Goal: Task Accomplishment & Management: Manage account settings

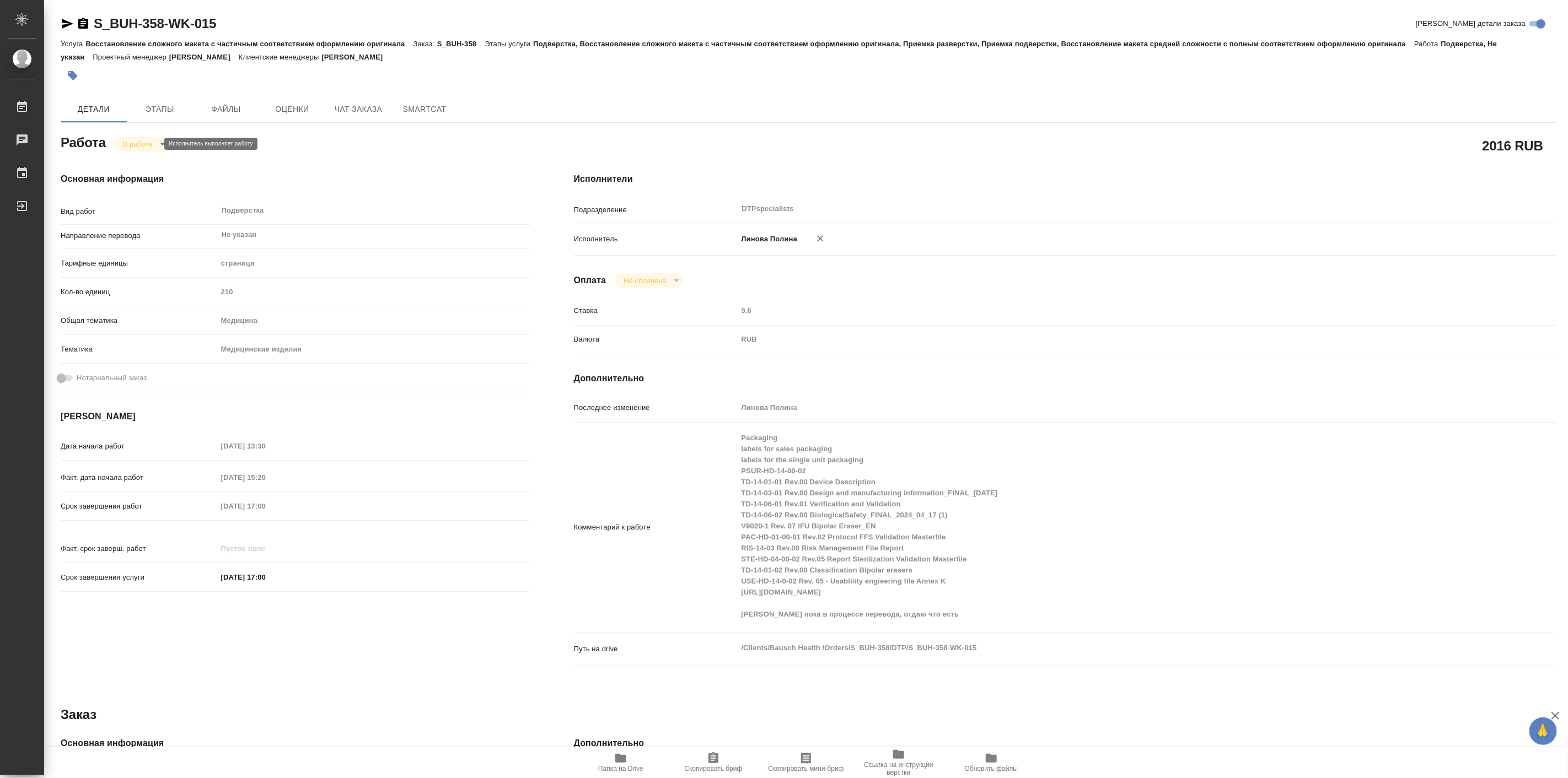
click at [150, 144] on body "🙏 .cls-1 fill:#fff; AWATERA Linova Polina Работы 0 Чаты График Выйти S_BUH-358-…" at bounding box center [784, 389] width 1568 height 778
click at [159, 164] on button "Выполнен" at bounding box center [142, 163] width 40 height 12
type textarea "x"
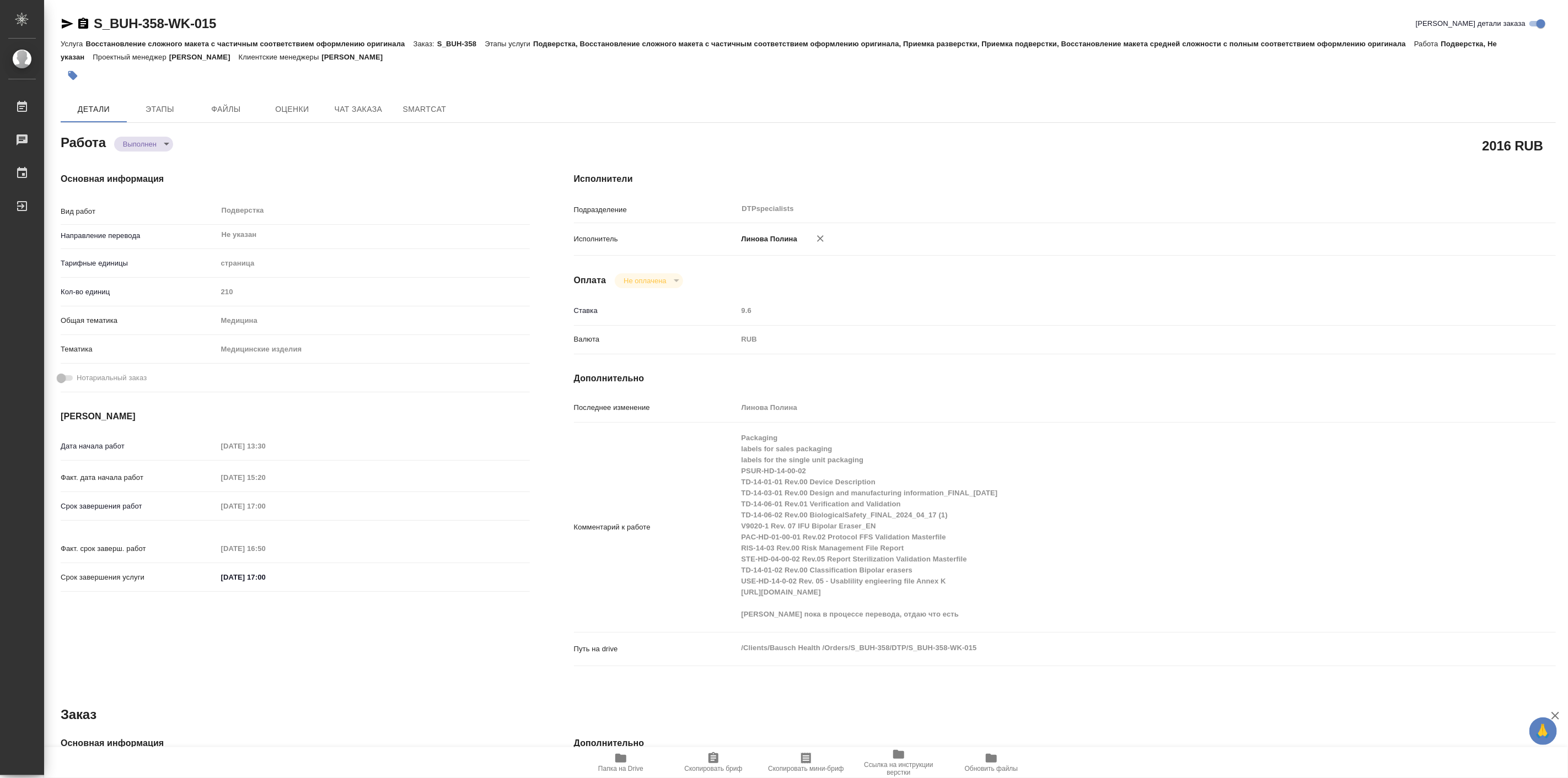
type textarea "x"
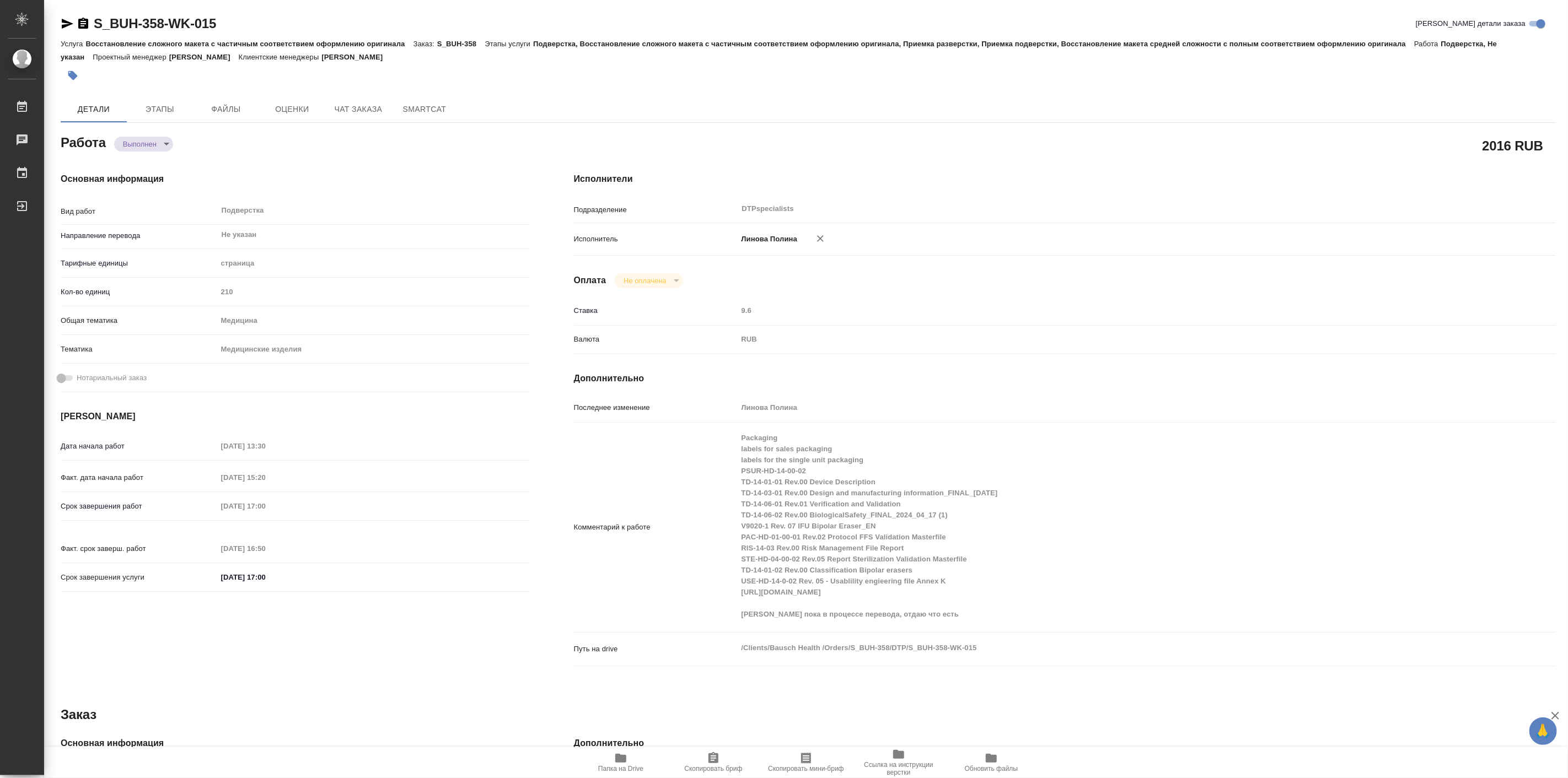
type textarea "x"
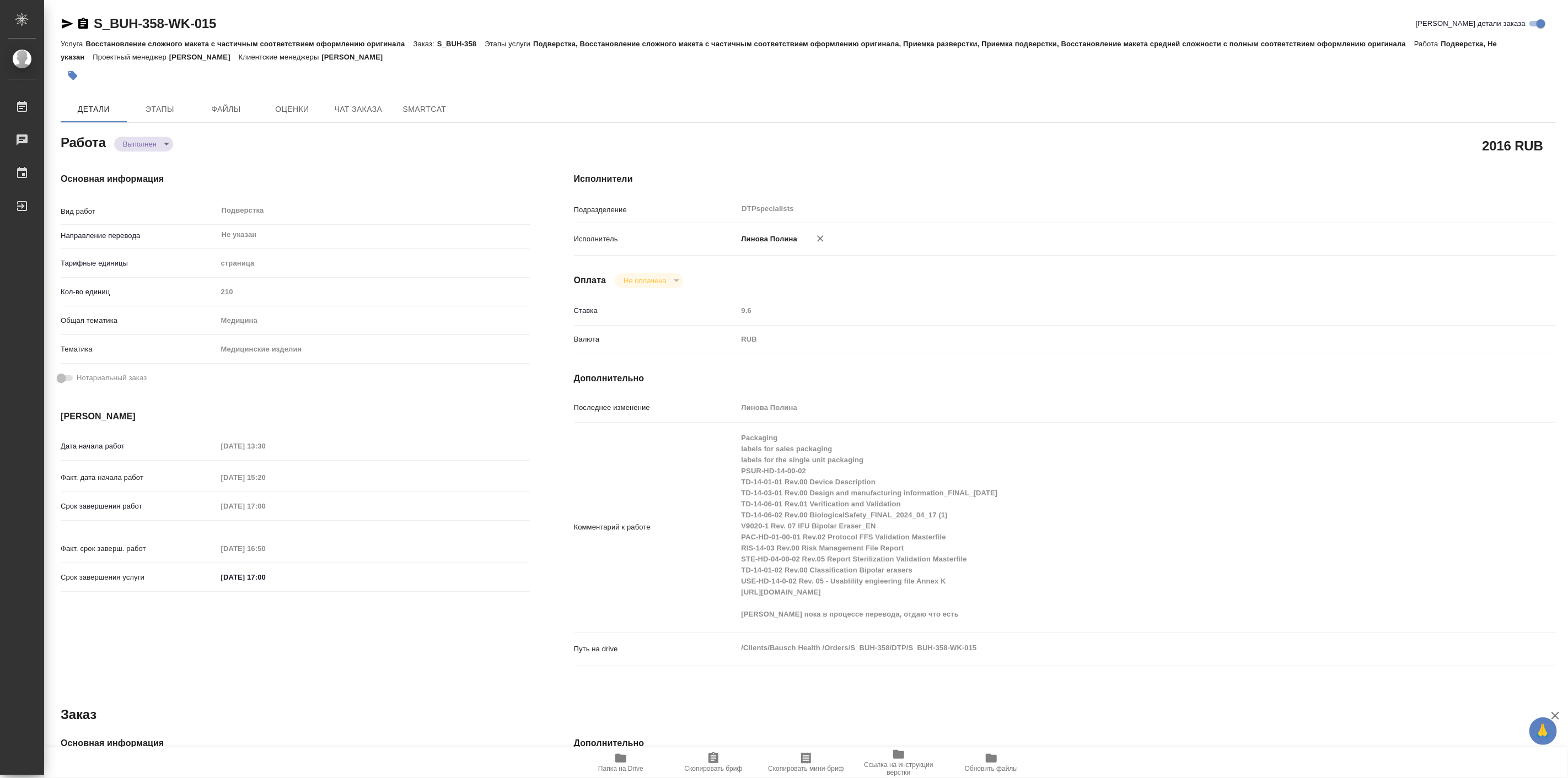
type textarea "x"
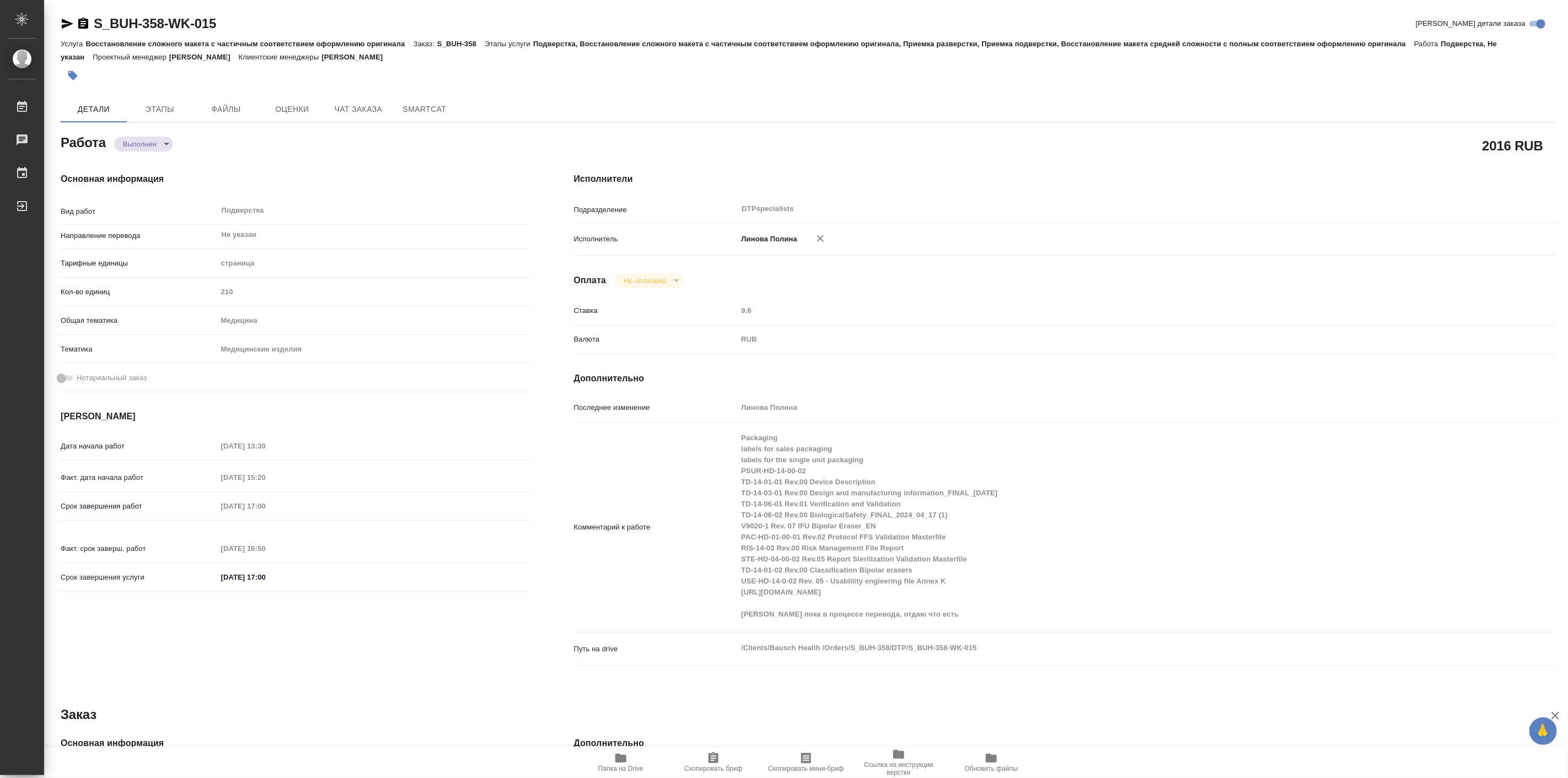
type textarea "x"
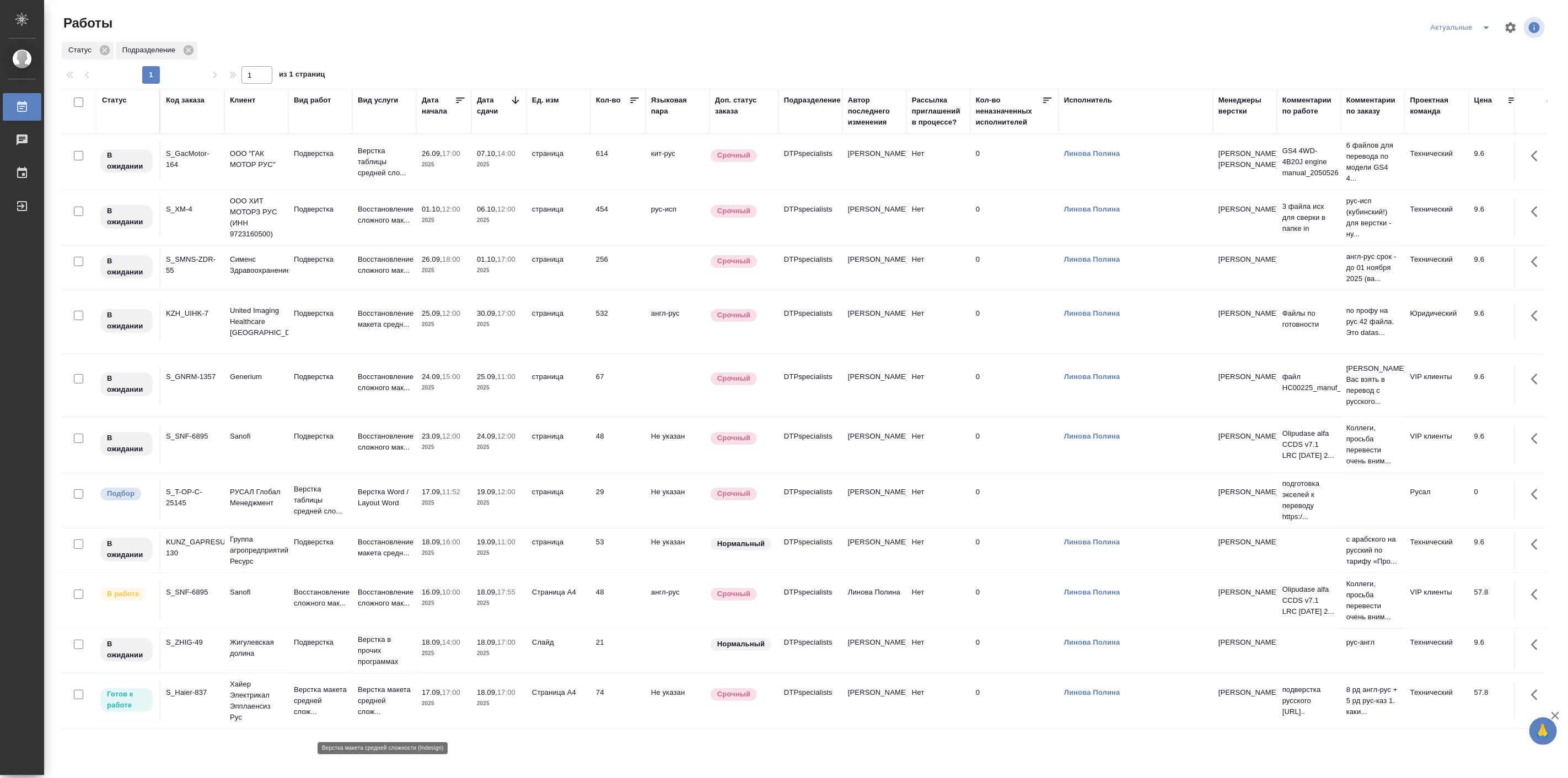
click at [376, 711] on p "Верстка макета средней слож..." at bounding box center [384, 700] width 53 height 33
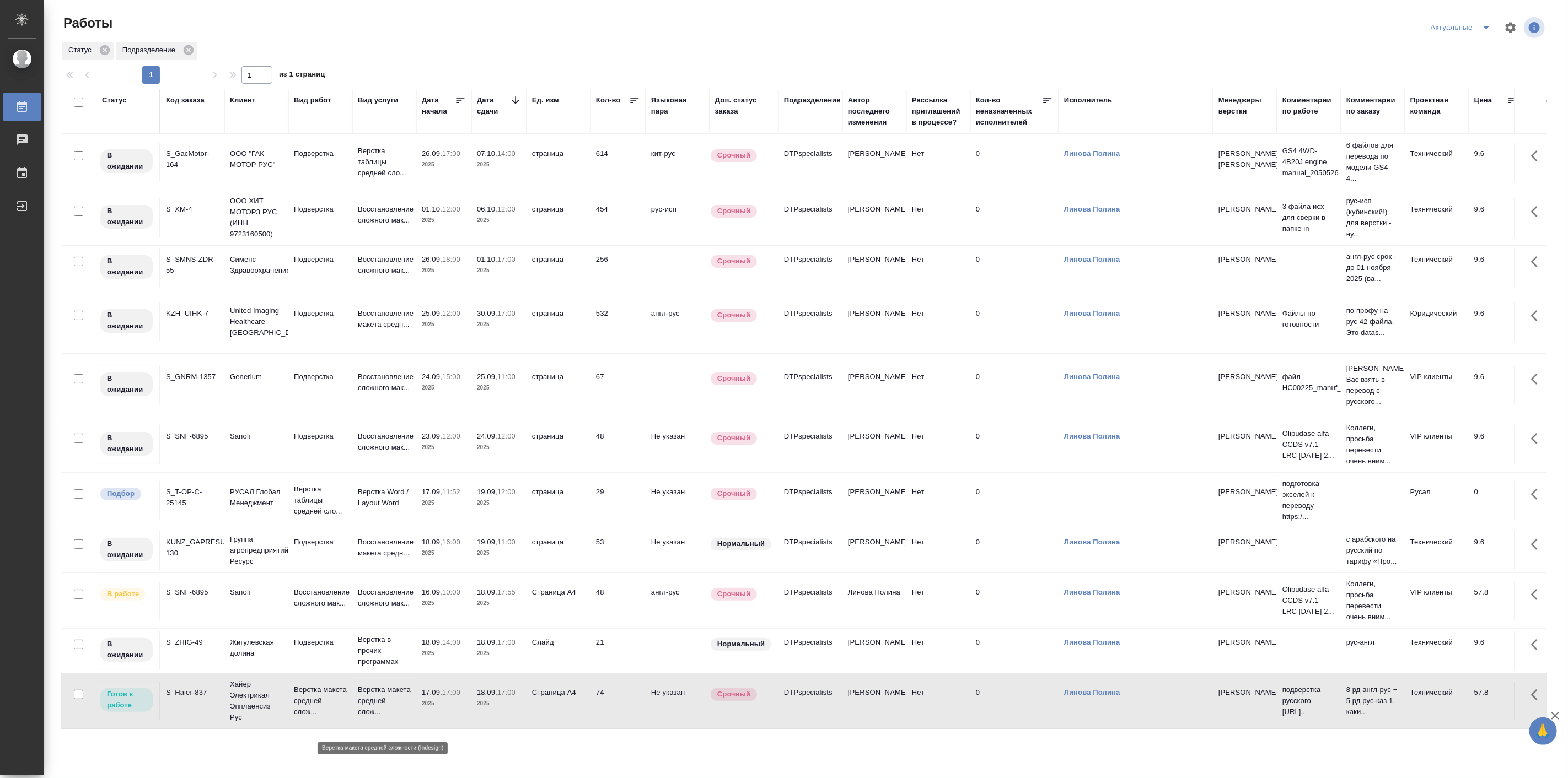
click at [376, 711] on p "Верстка макета средней слож..." at bounding box center [384, 700] width 53 height 33
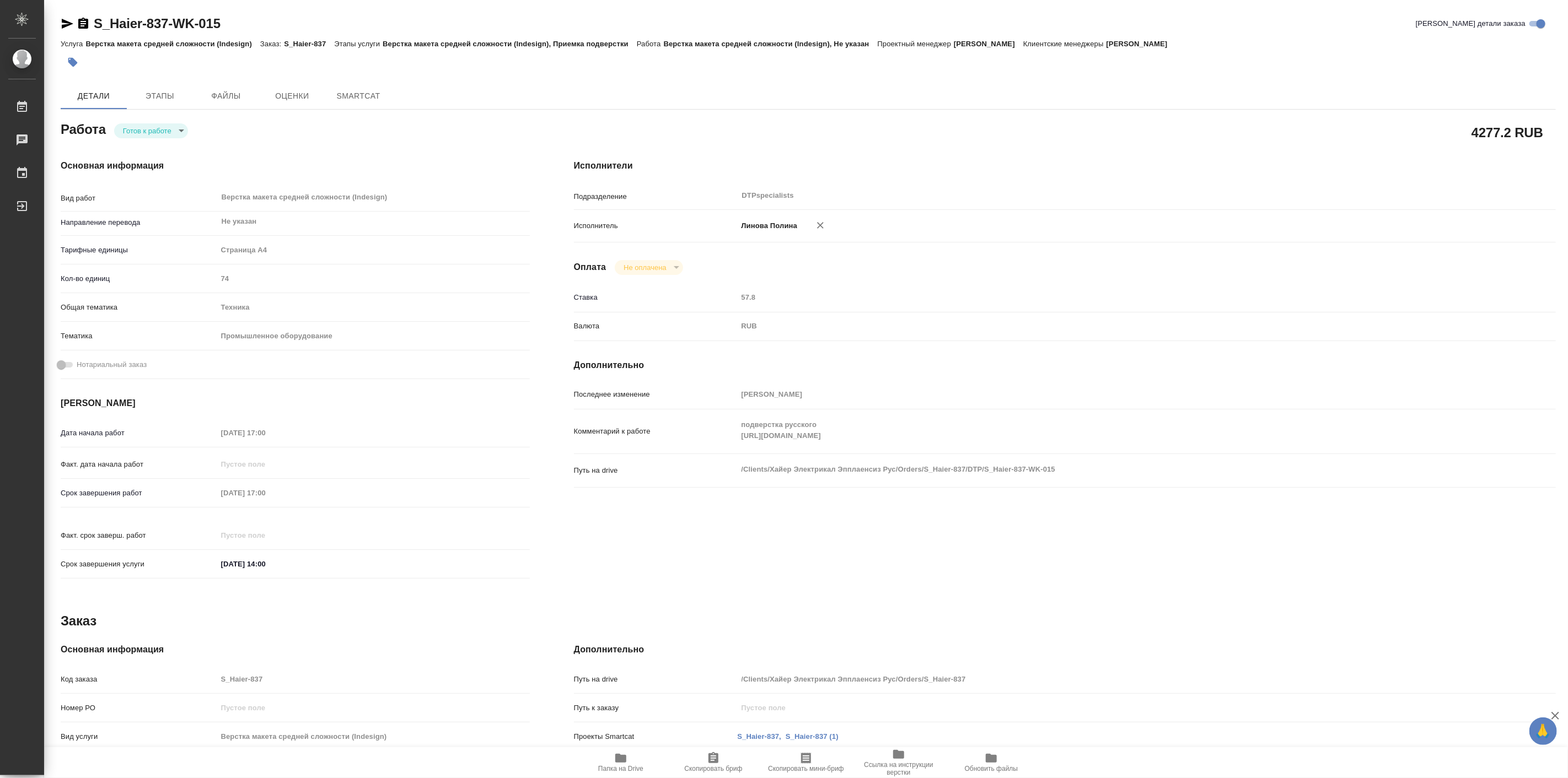
type textarea "x"
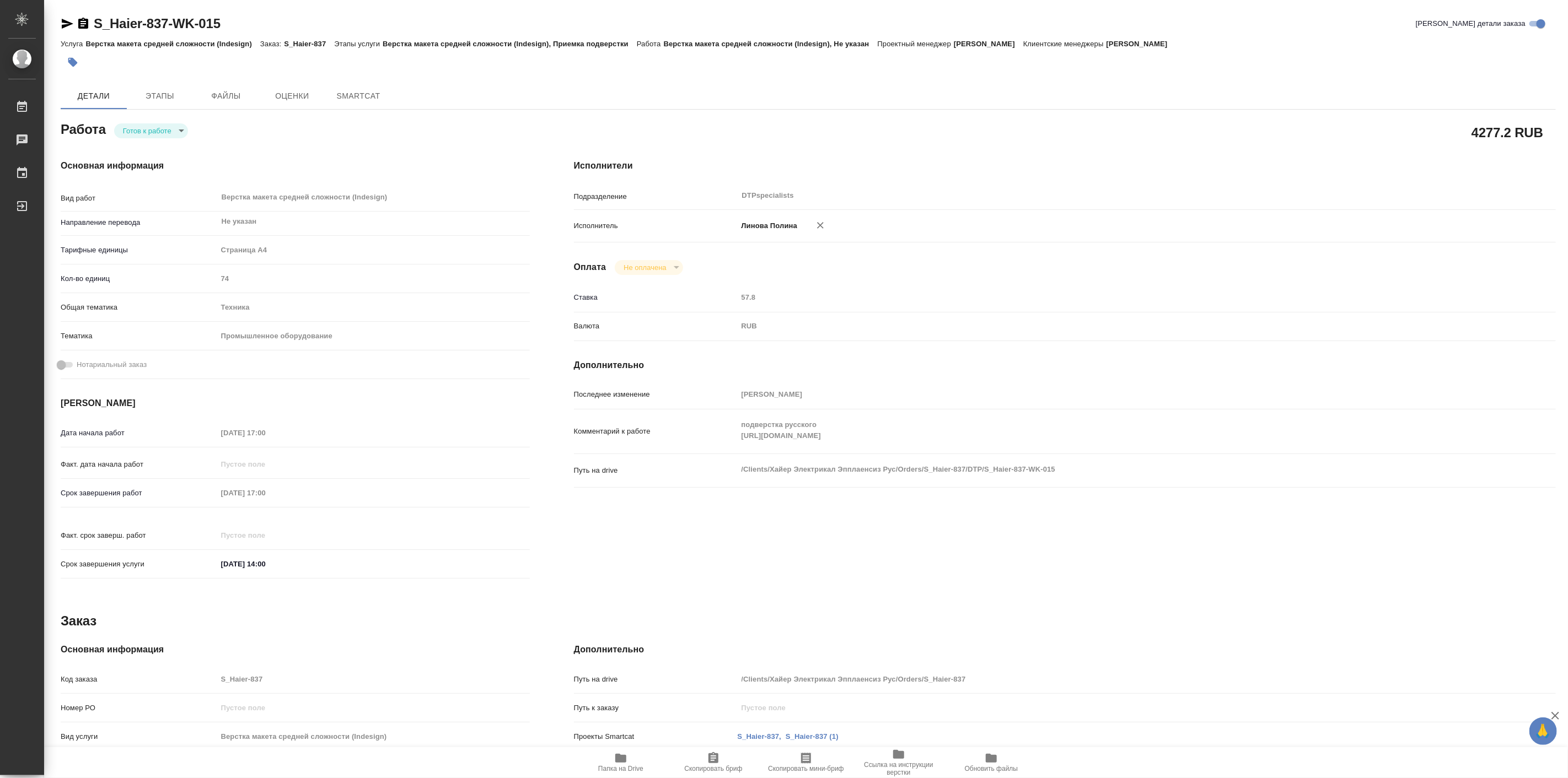
type textarea "x"
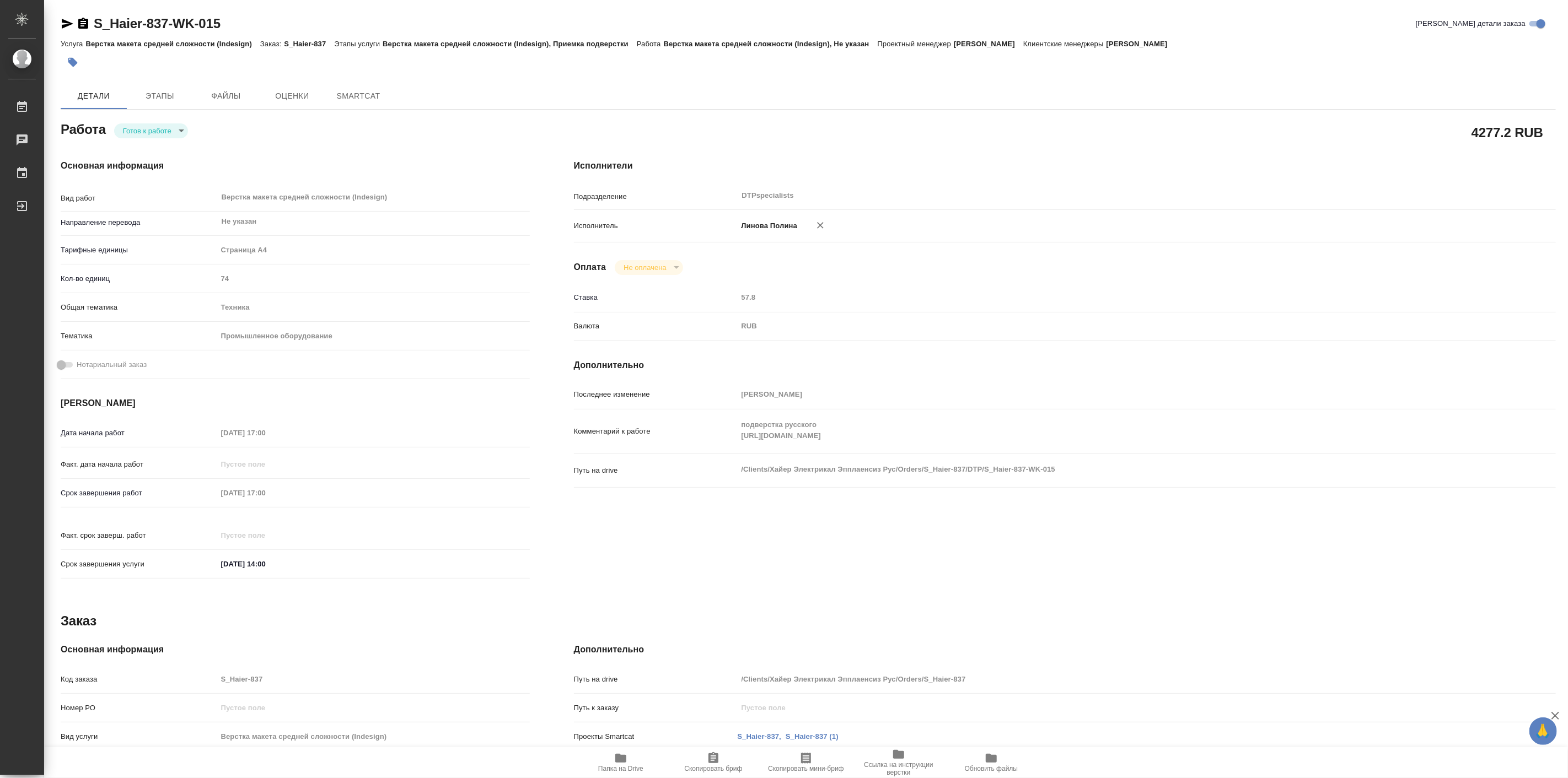
type textarea "x"
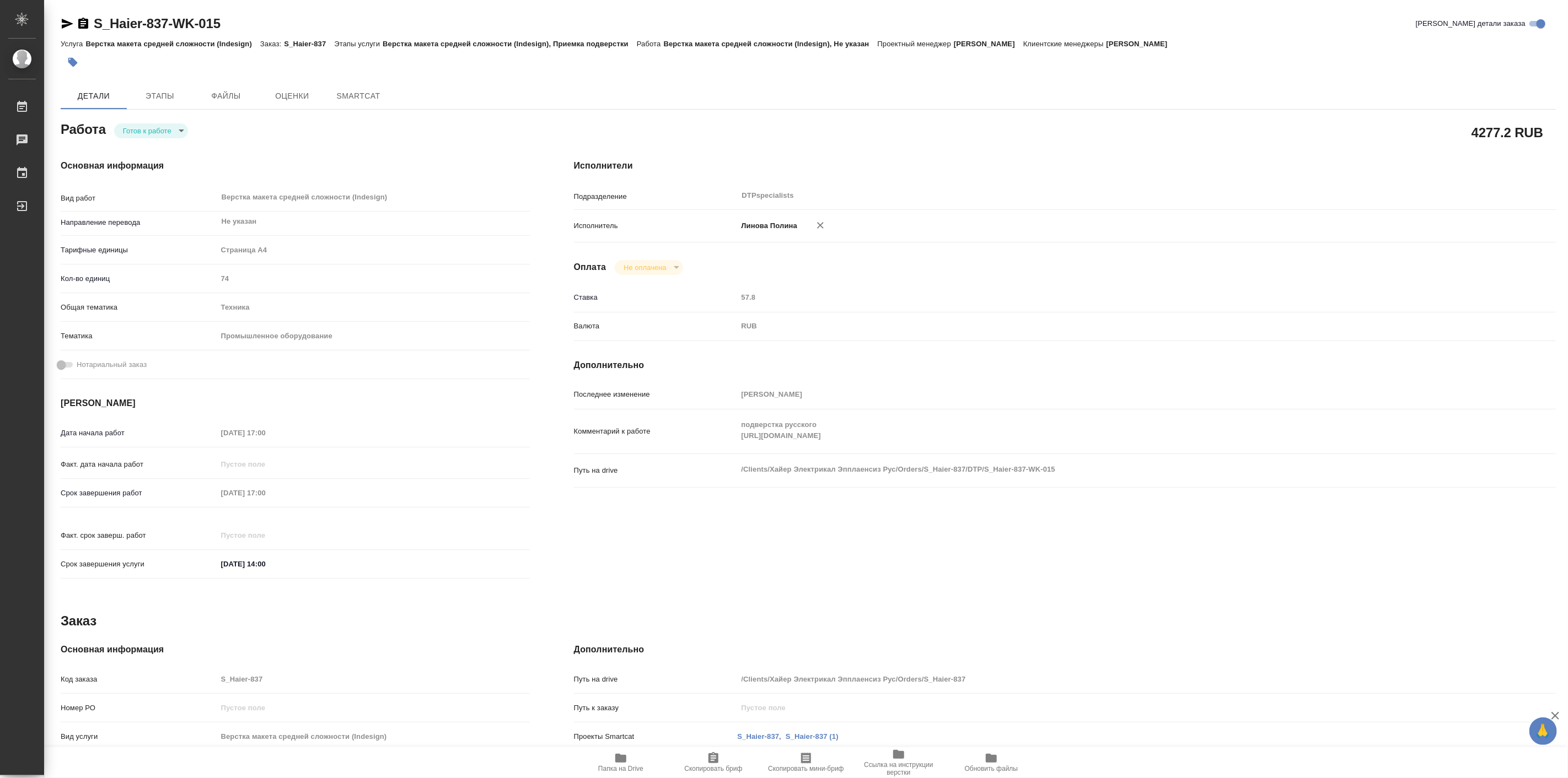
type textarea "x"
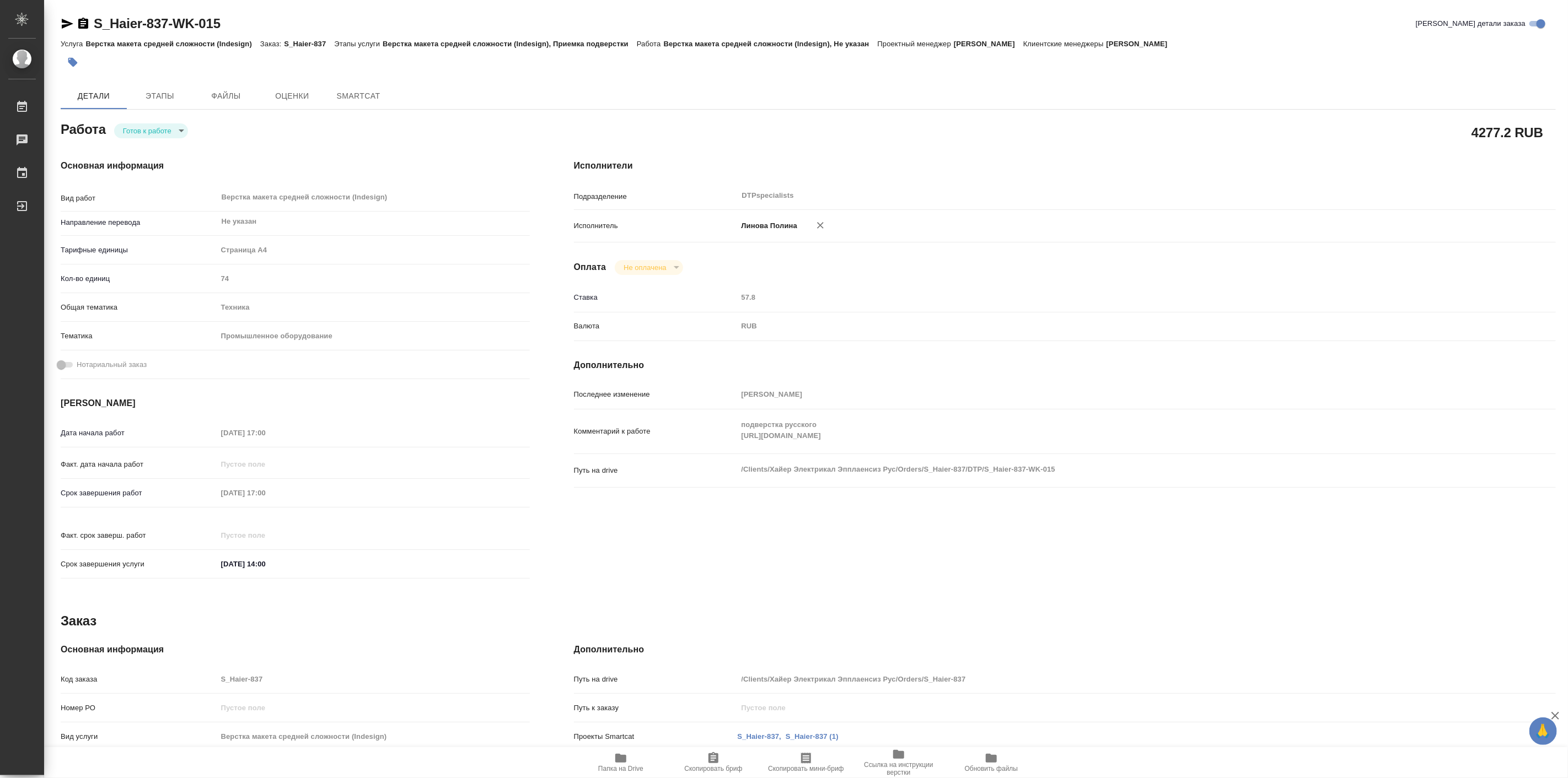
type textarea "x"
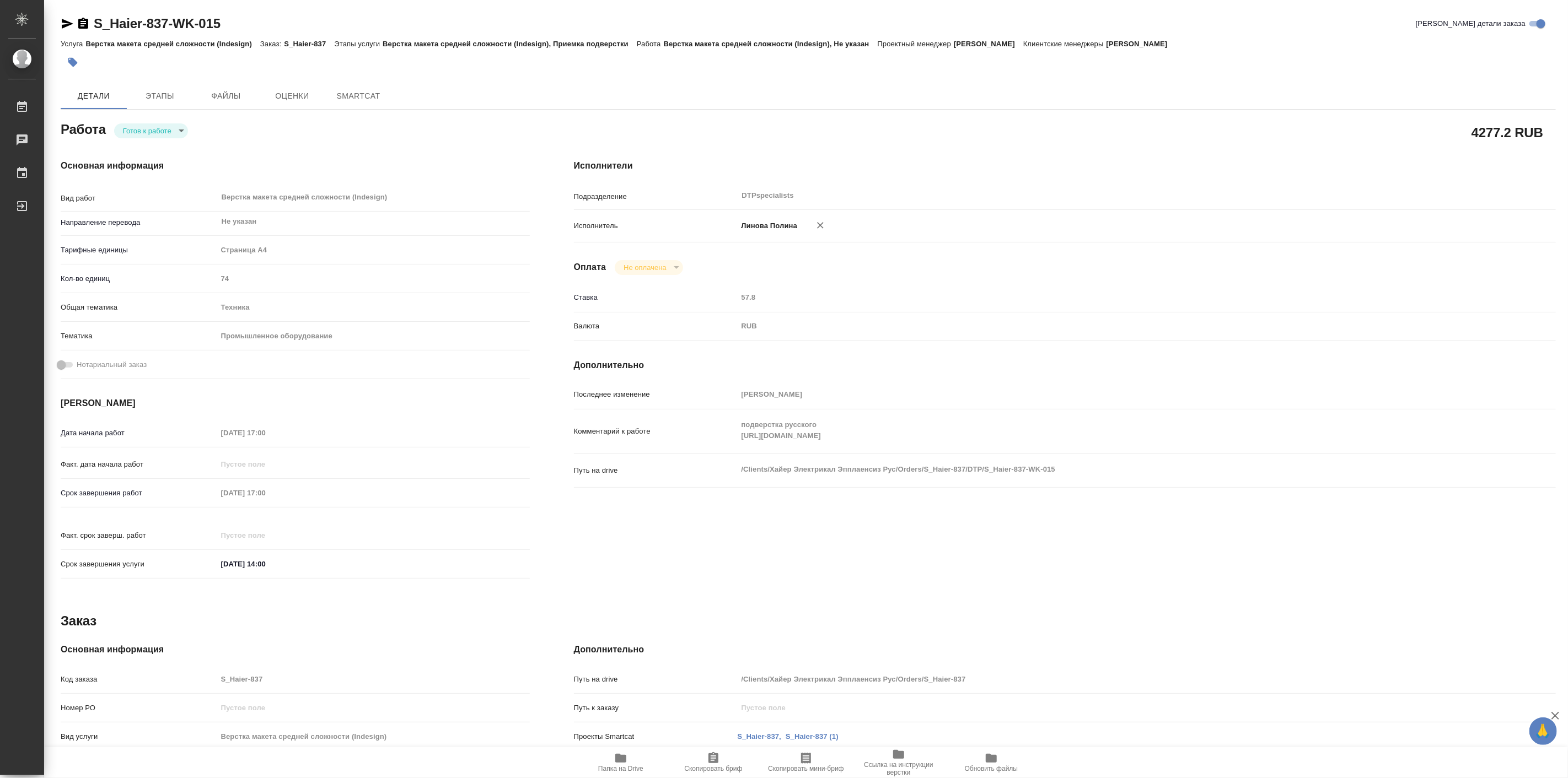
type textarea "x"
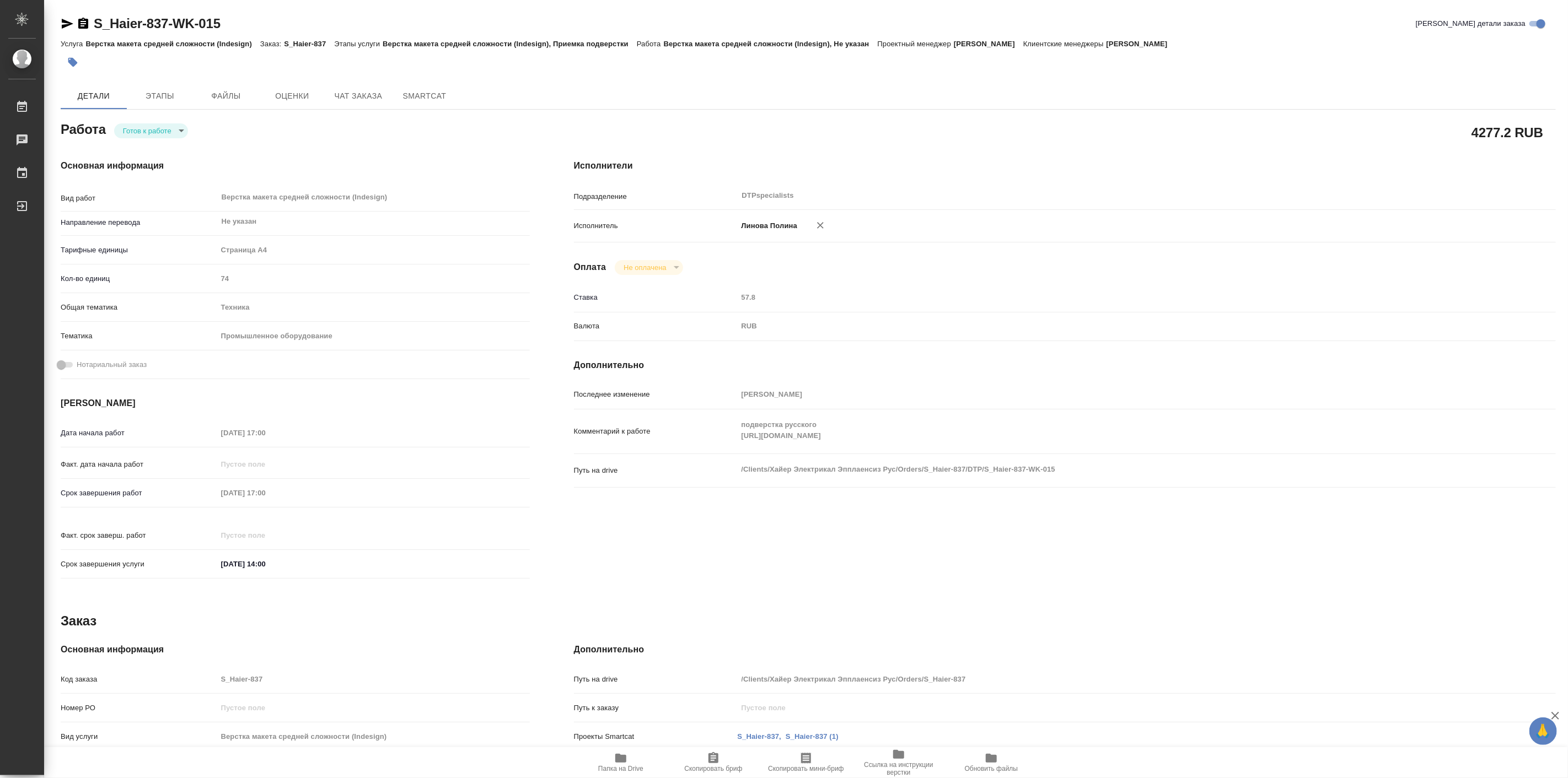
type textarea "x"
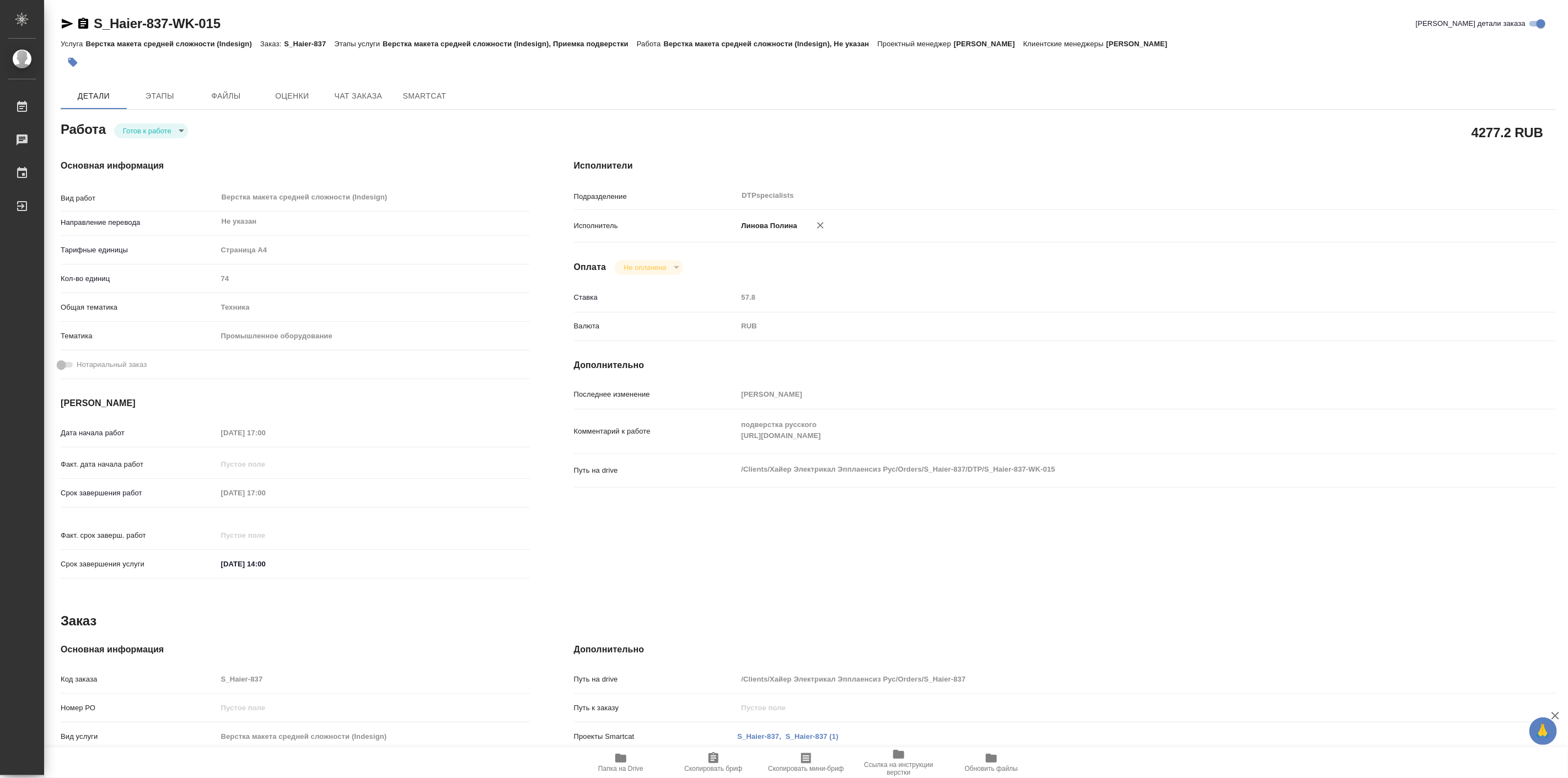
type textarea "x"
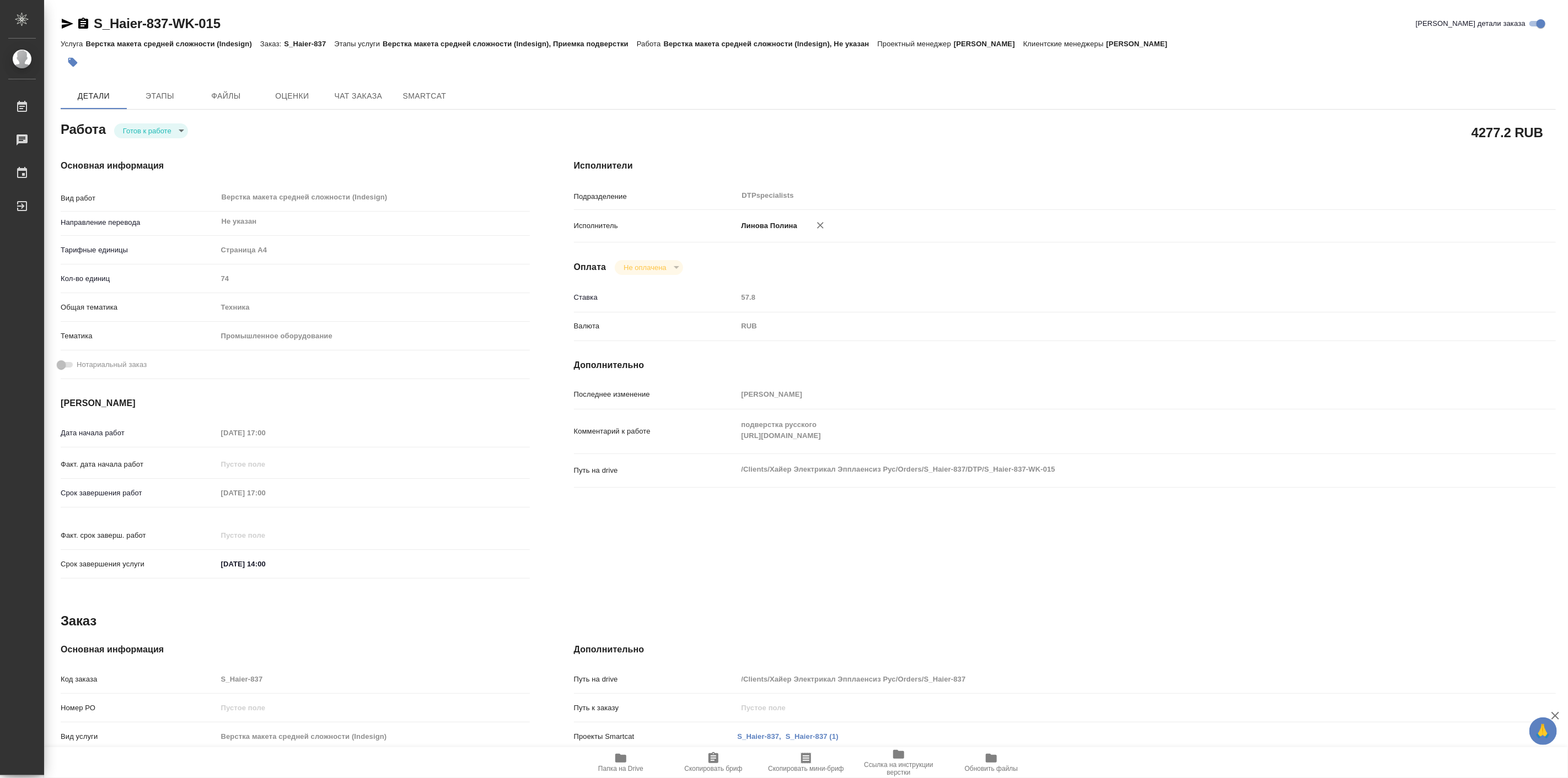
click at [132, 135] on body "🙏 .cls-1 fill:#fff; AWATERA Linova Polina Работы 0 Чаты График Выйти S_Haier-83…" at bounding box center [784, 389] width 1568 height 778
click at [147, 153] on button "Выполнен" at bounding box center [142, 150] width 40 height 12
type textarea "x"
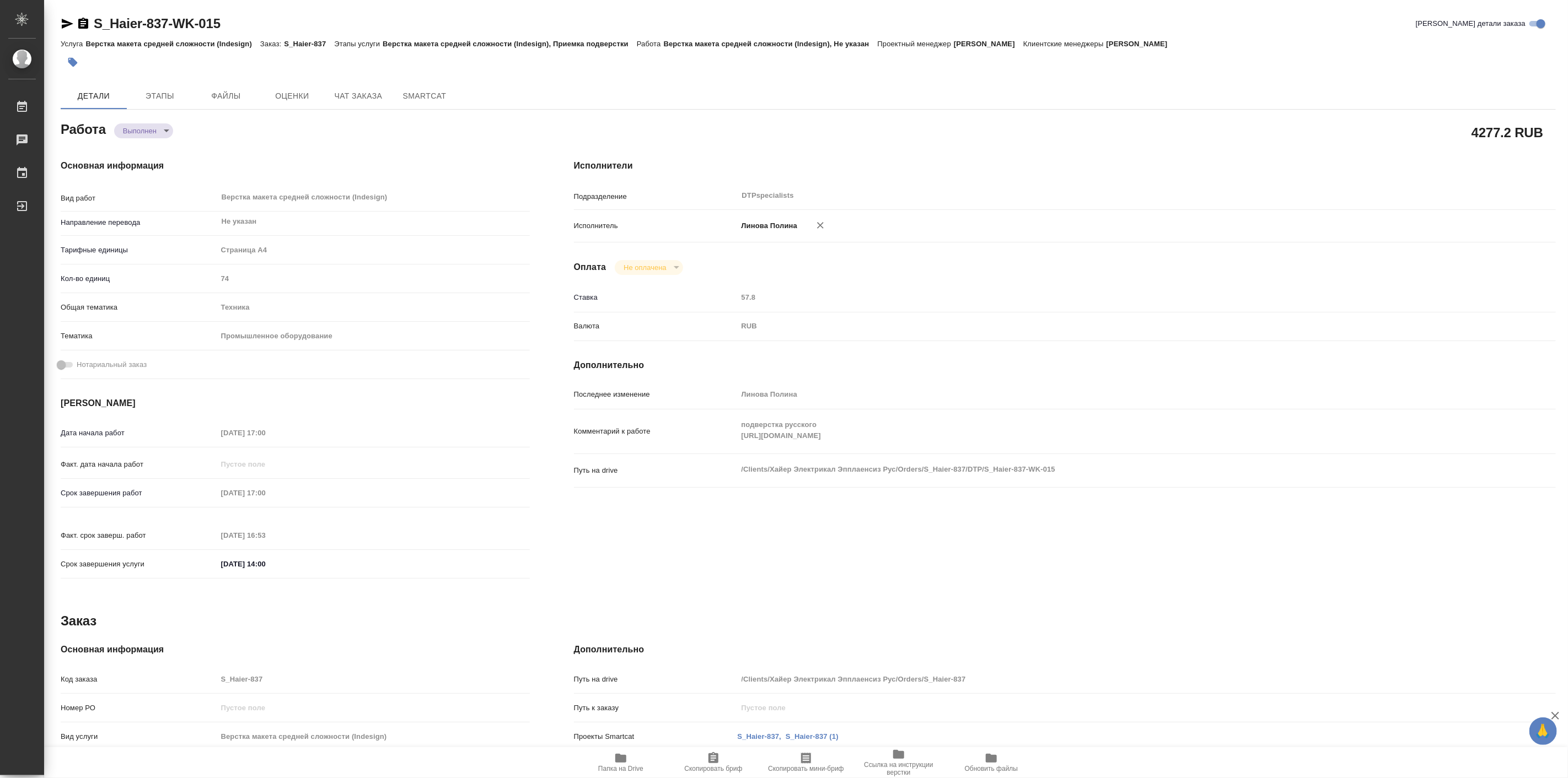
type textarea "x"
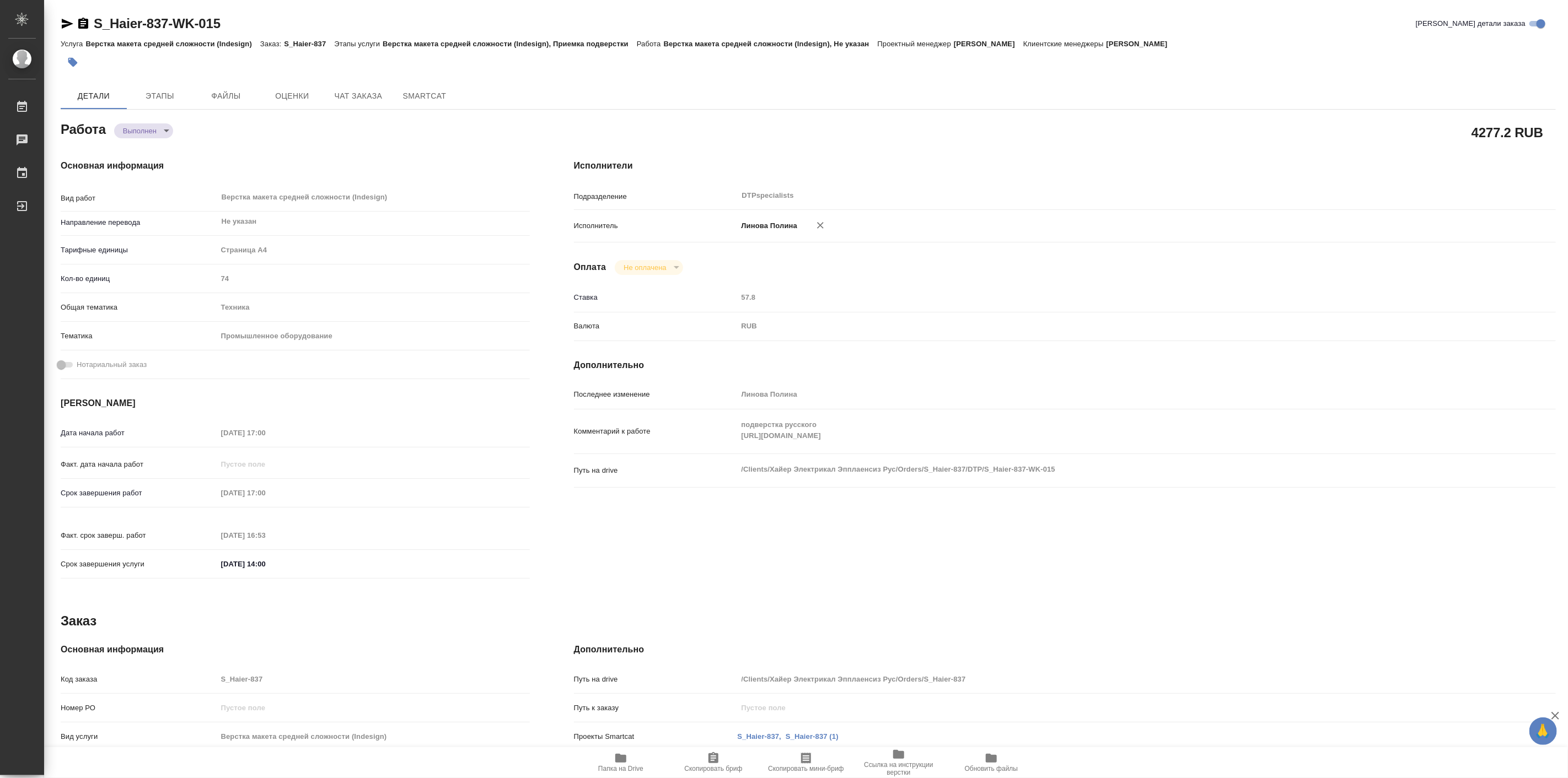
type textarea "x"
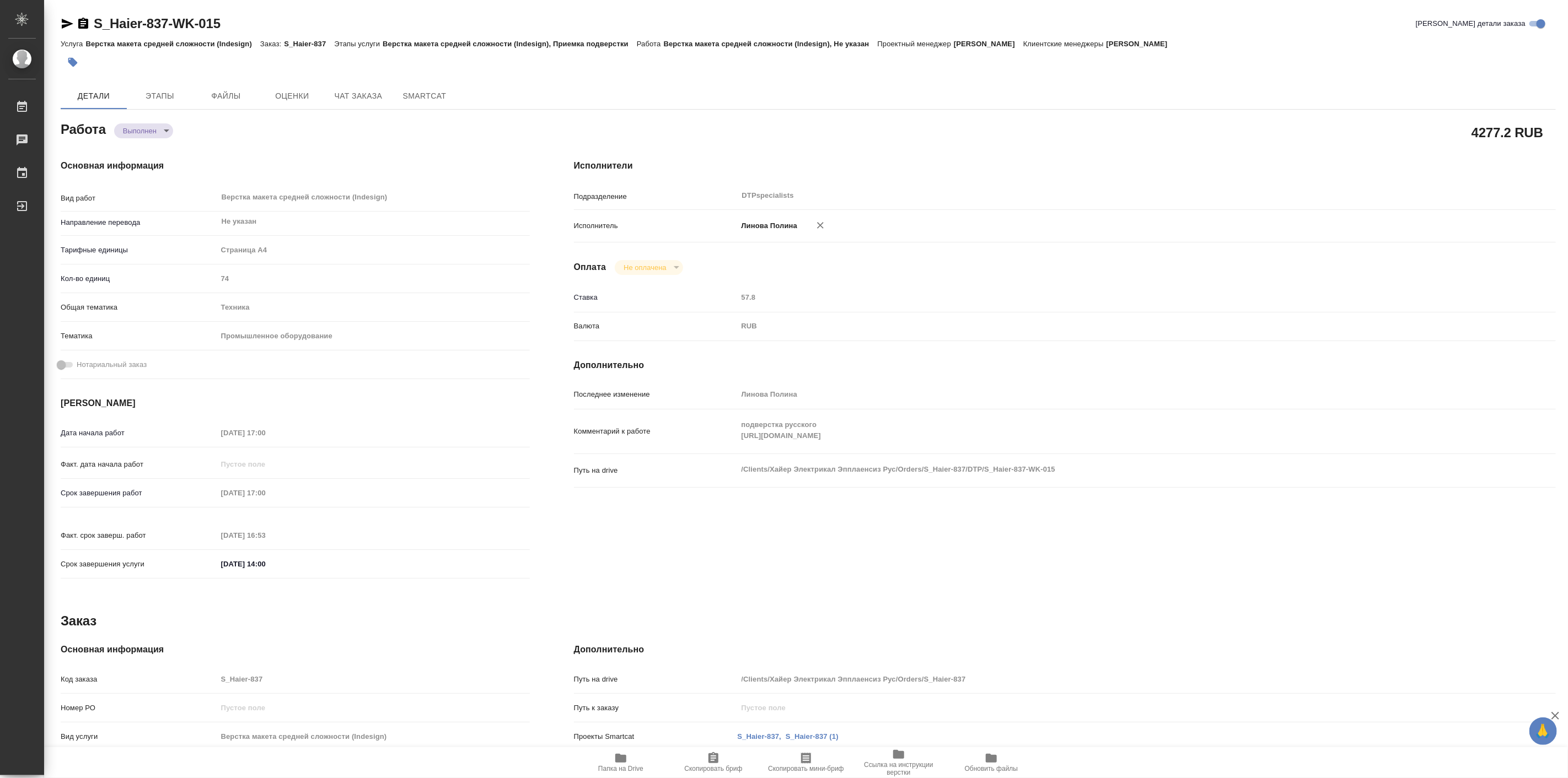
type textarea "x"
click at [144, 138] on body "🙏 .cls-1 fill:#fff; AWATERA Linova Polina Работы 0 Чаты График Выйти S_Haier-83…" at bounding box center [784, 389] width 1568 height 778
type textarea "x"
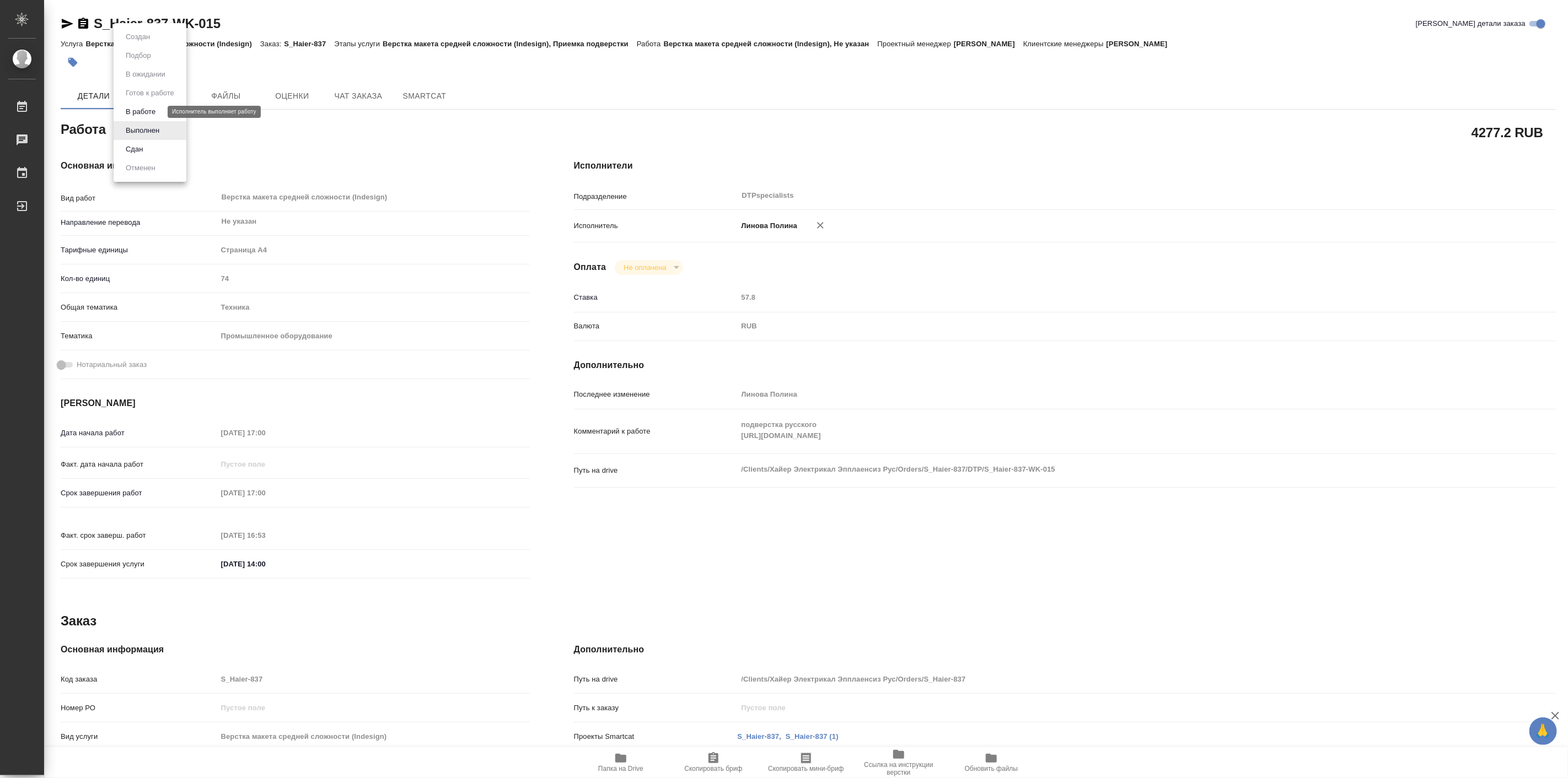
type textarea "x"
click at [152, 111] on button "В работе" at bounding box center [141, 112] width 37 height 12
type textarea "x"
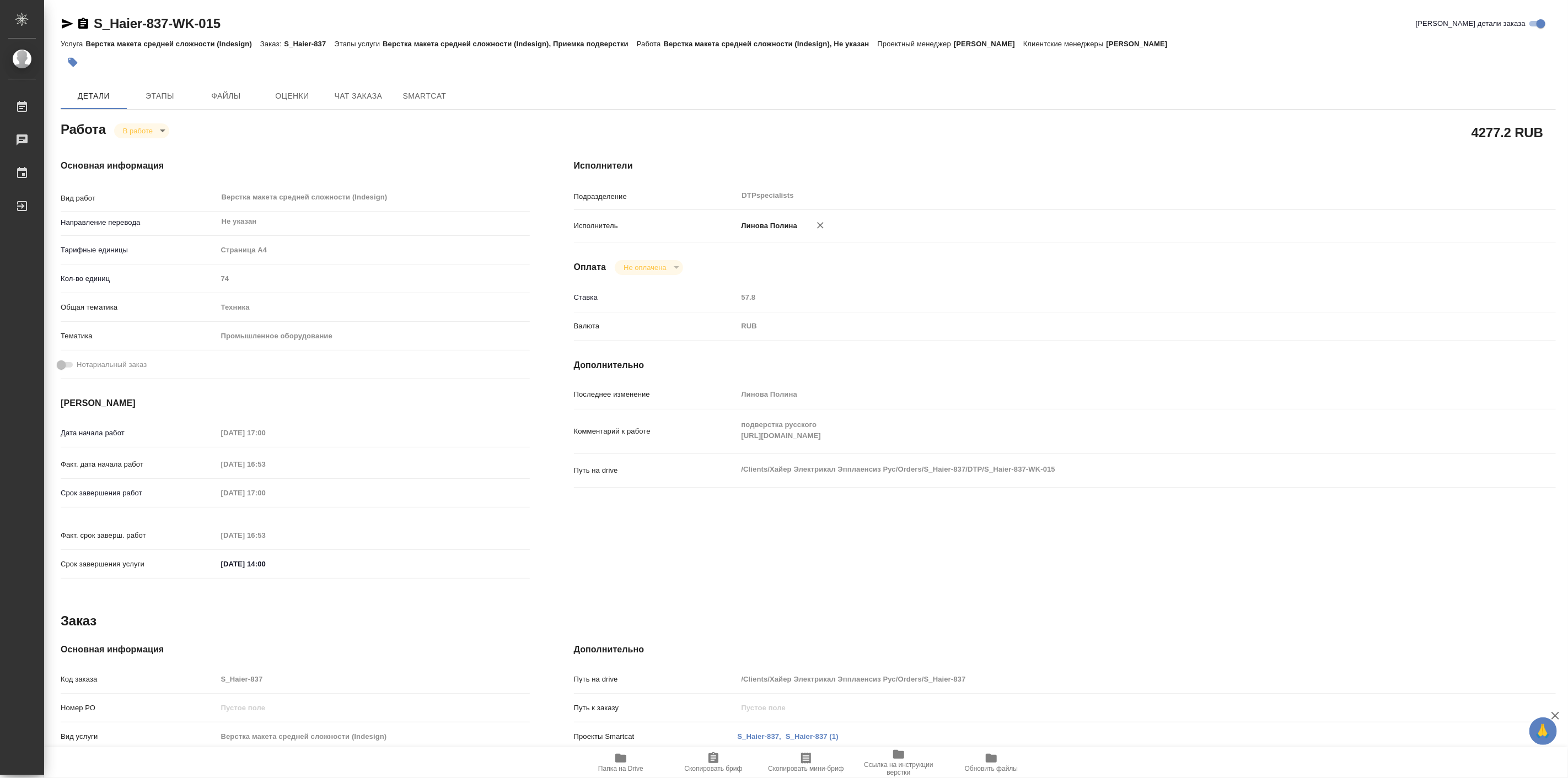
type textarea "x"
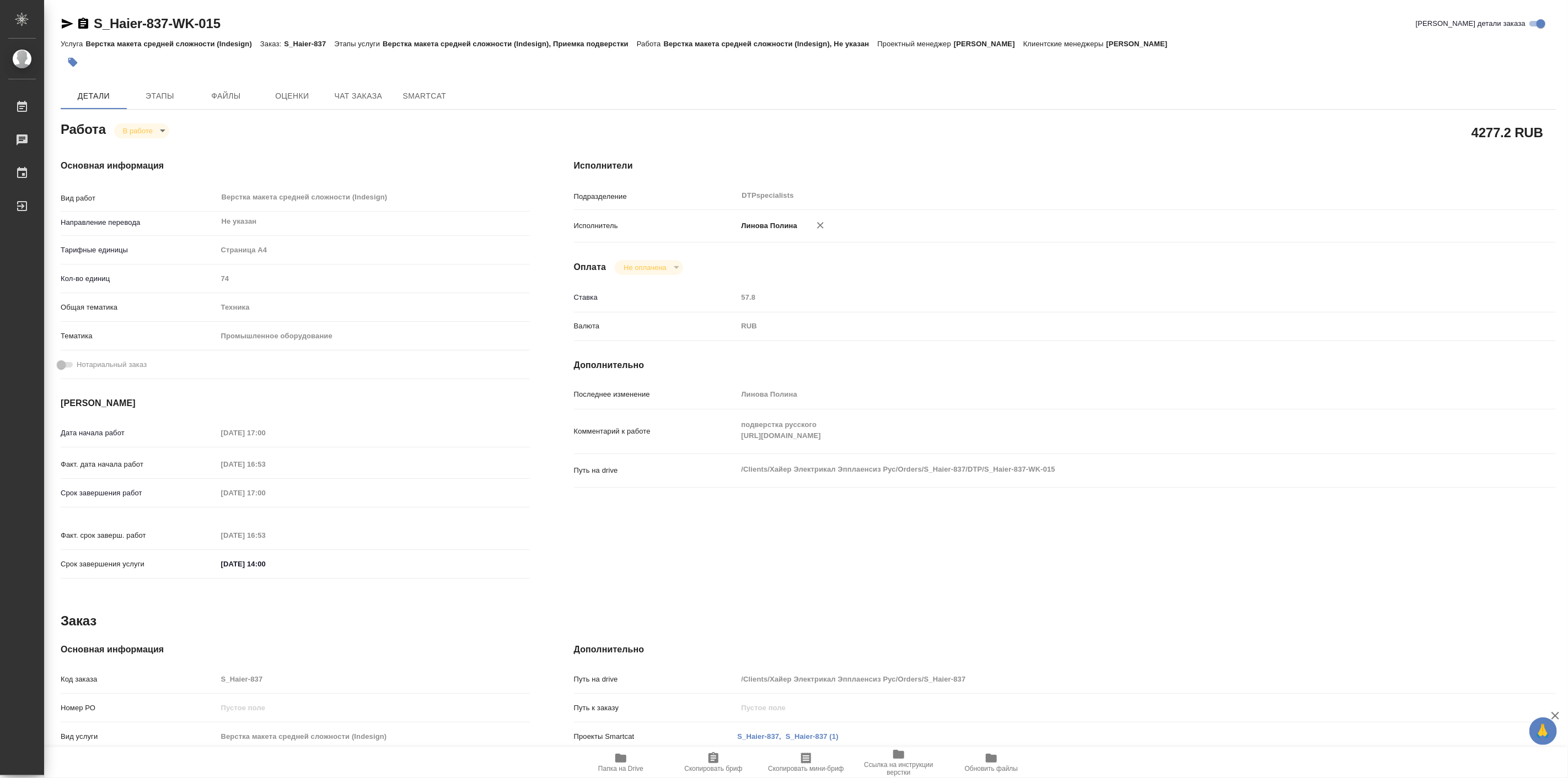
type textarea "x"
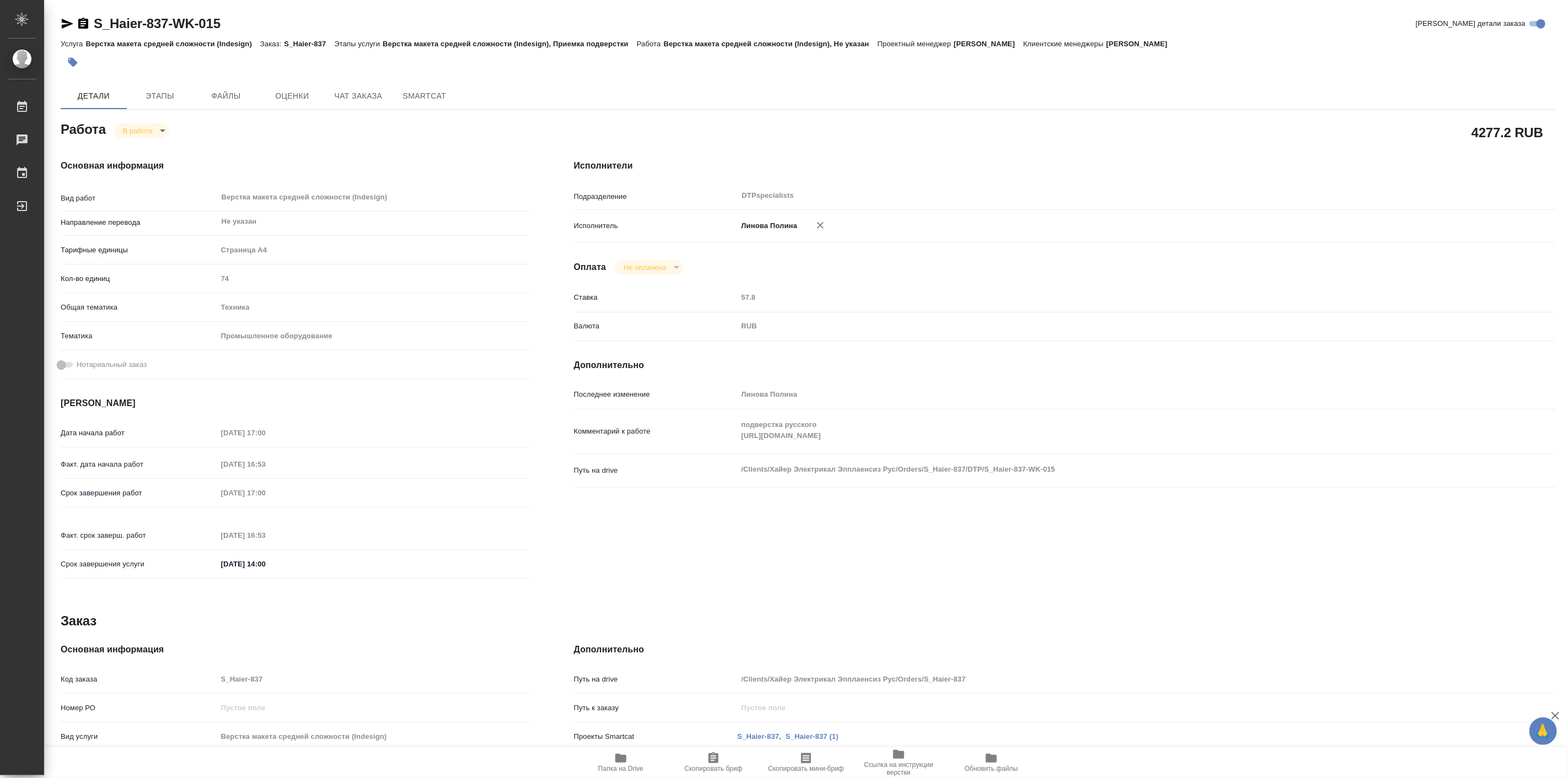
type textarea "x"
click at [398, 156] on div "Основная информация Вид работ Верстка макета средней сложности (Indesign) x ​ Н…" at bounding box center [295, 372] width 513 height 470
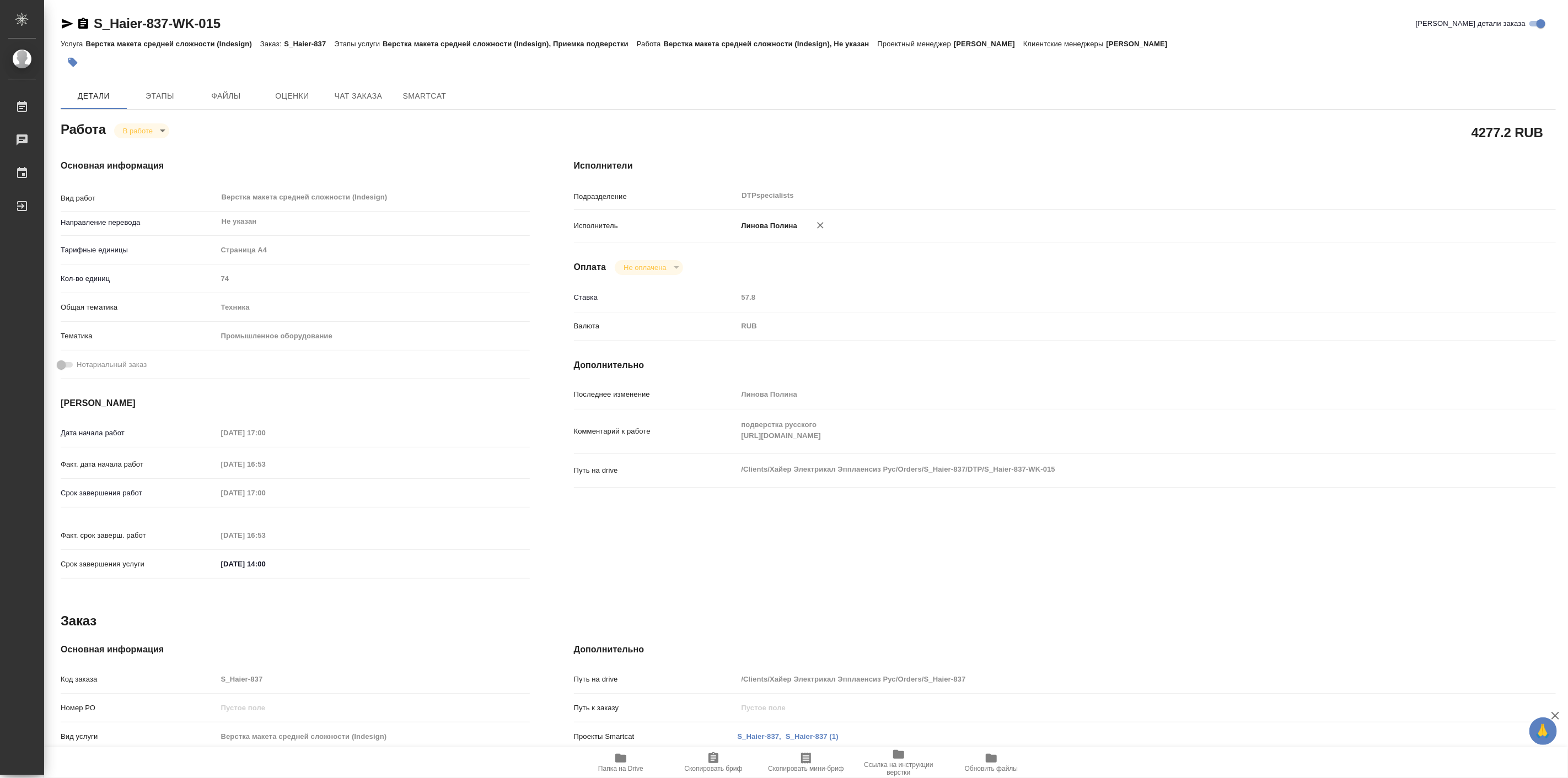
type textarea "x"
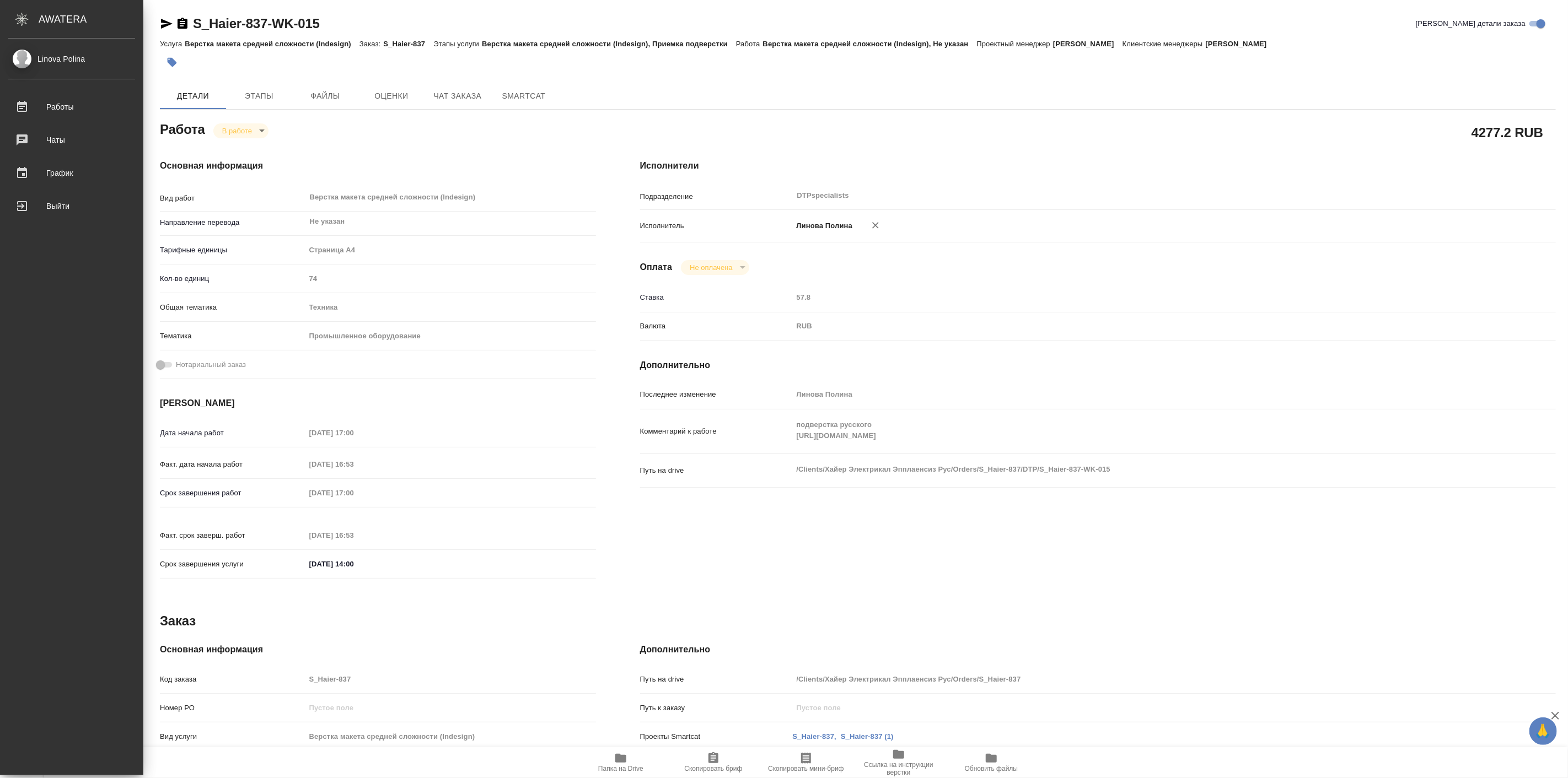
type textarea "x"
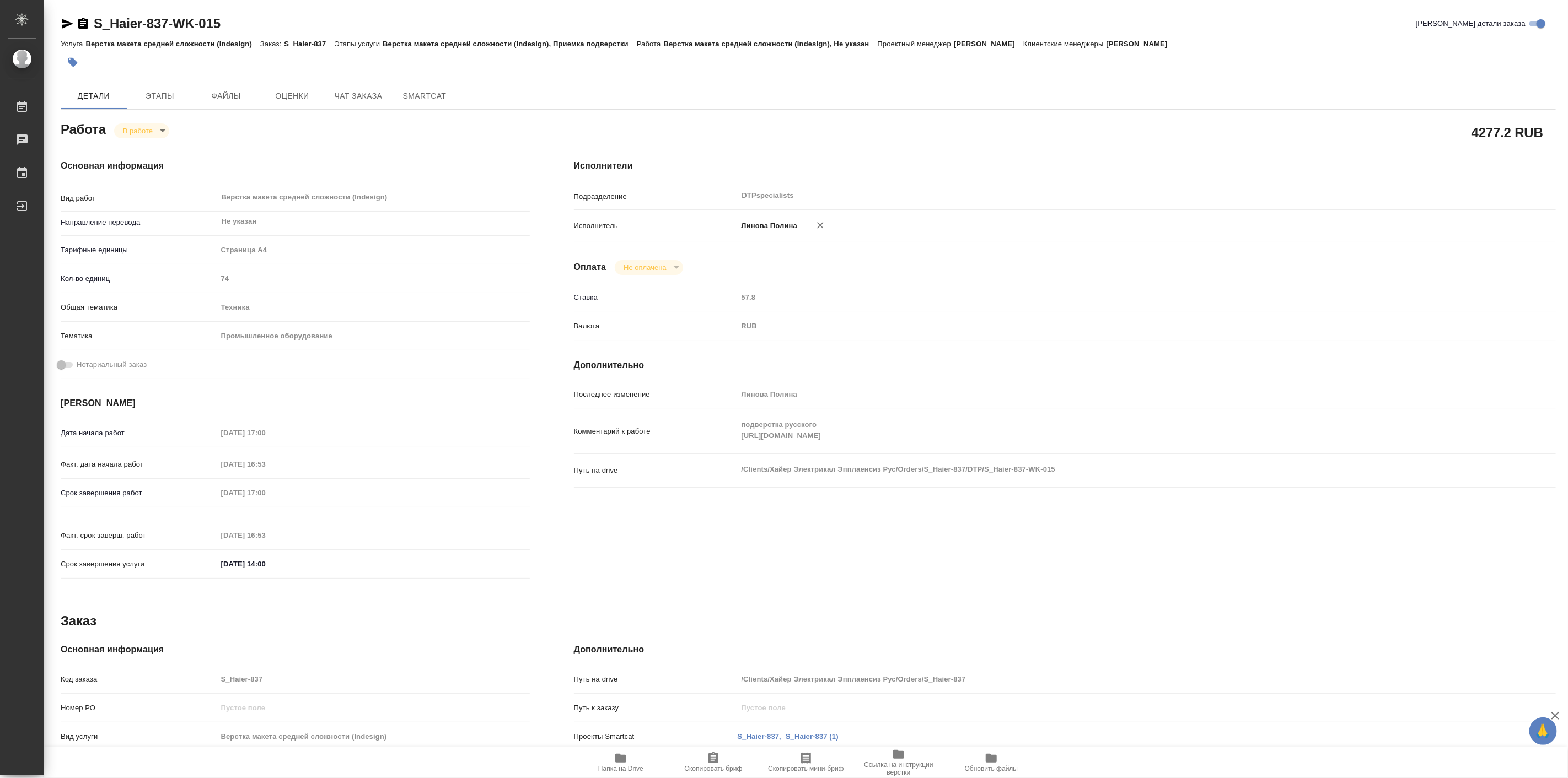
type textarea "x"
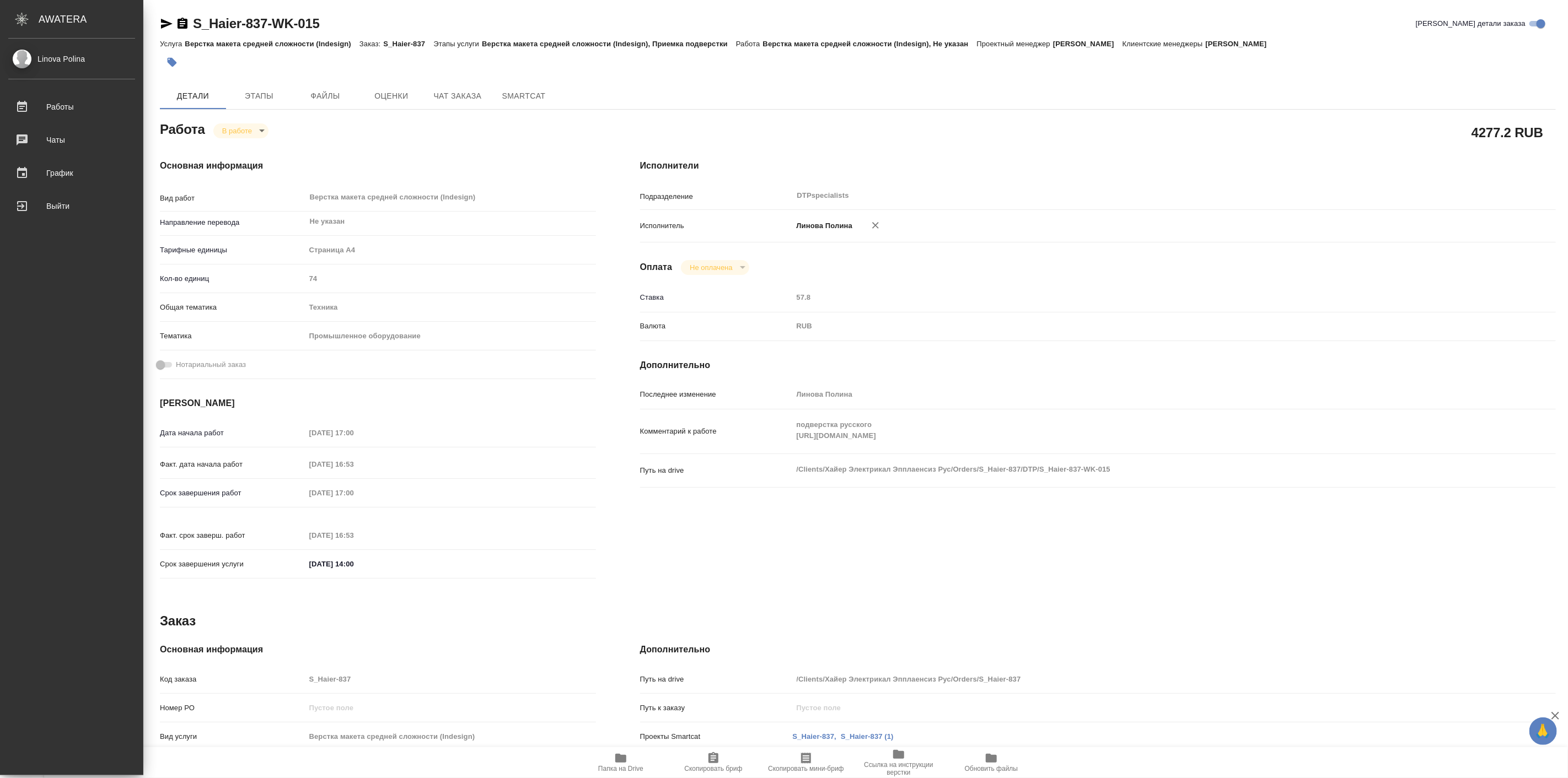
click at [377, 152] on div "Основная информация Вид работ Верстка макета средней сложности (Indesign) x ​ Н…" at bounding box center [378, 372] width 480 height 470
type textarea "x"
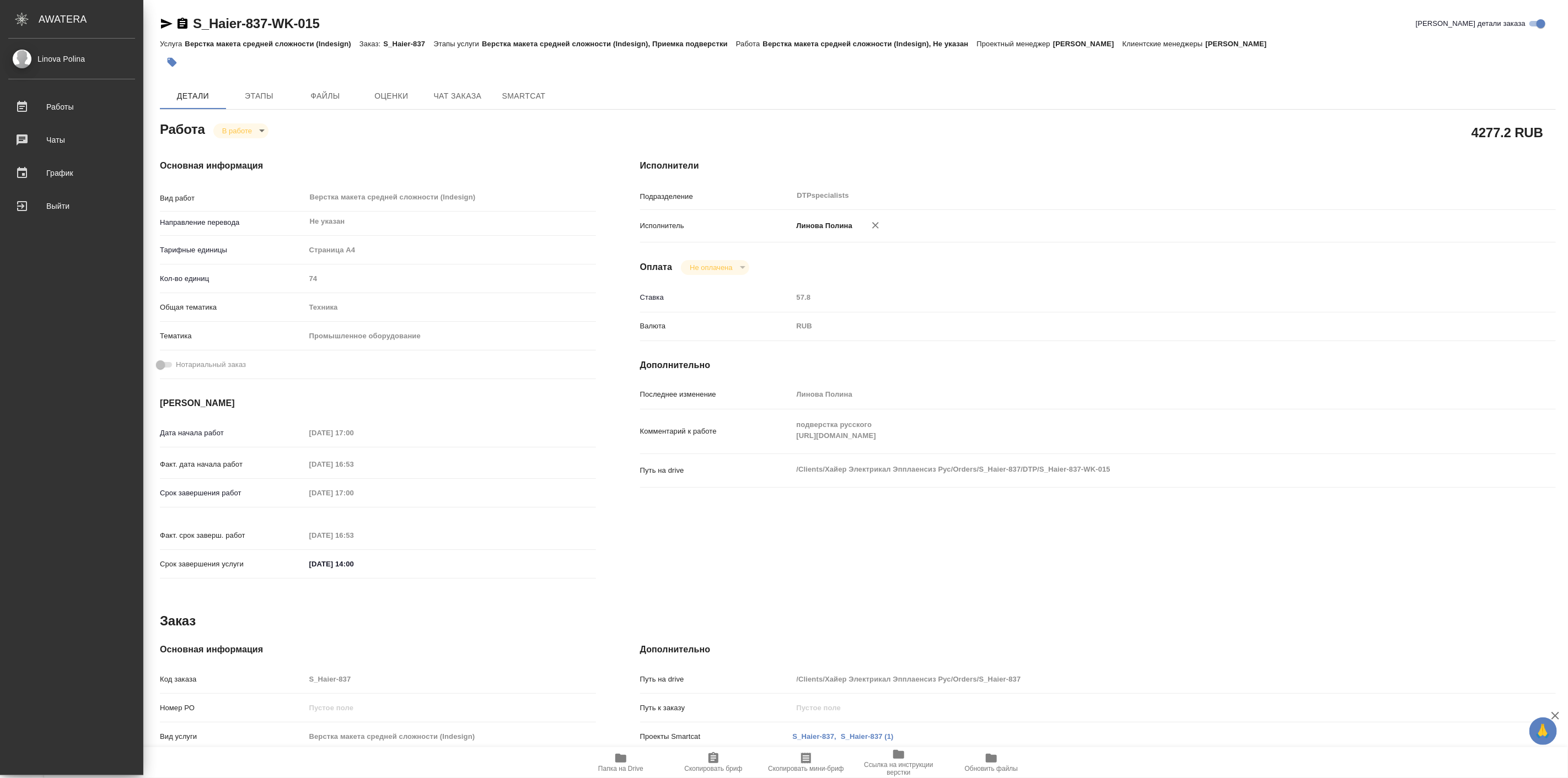
type textarea "x"
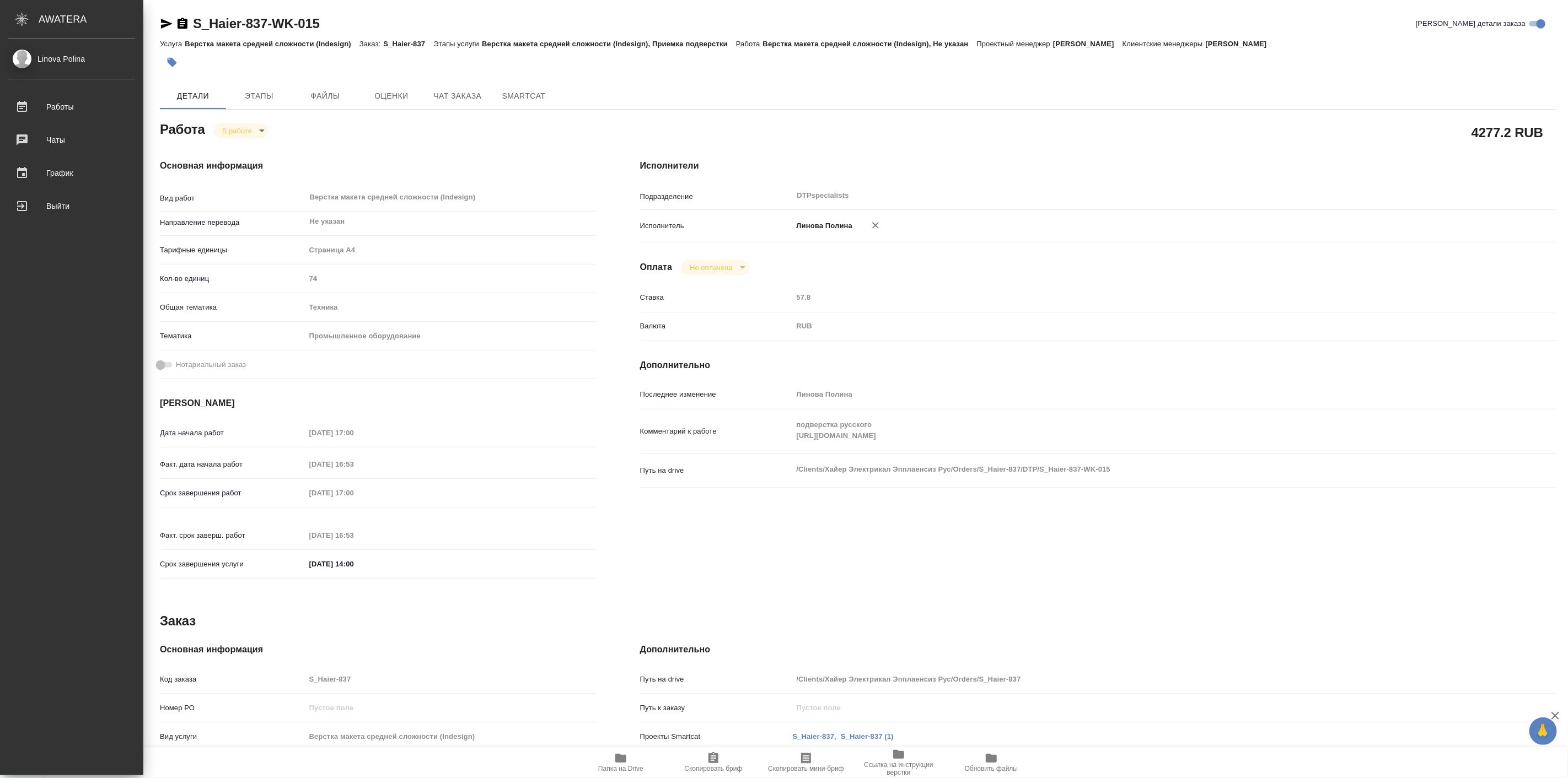
type textarea "x"
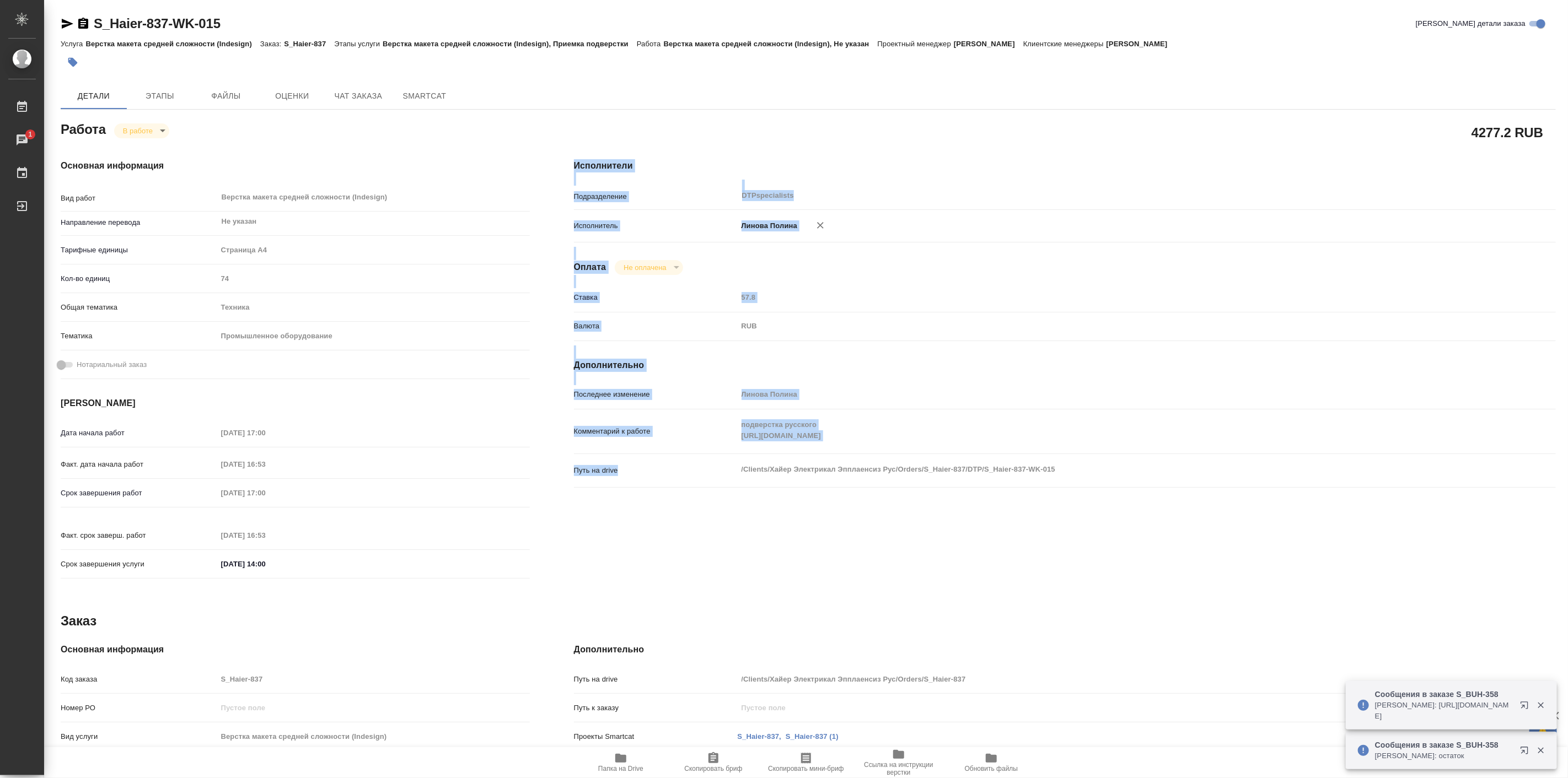
click at [1065, 475] on div "Исполнители Подразделение DTPspecialists ​ Исполнитель Линова Полина Оплата Не …" at bounding box center [1065, 372] width 1026 height 470
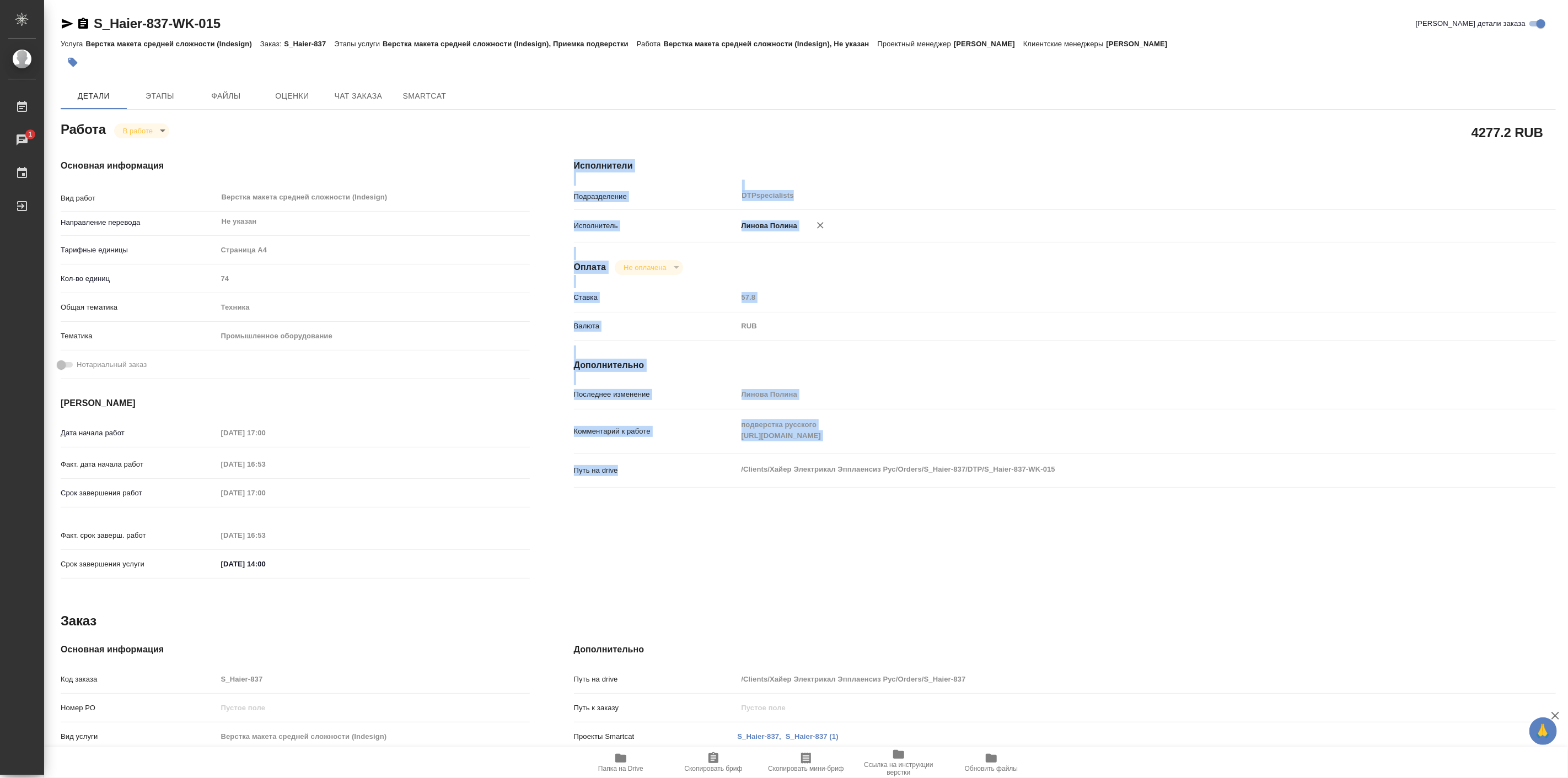
type textarea "x"
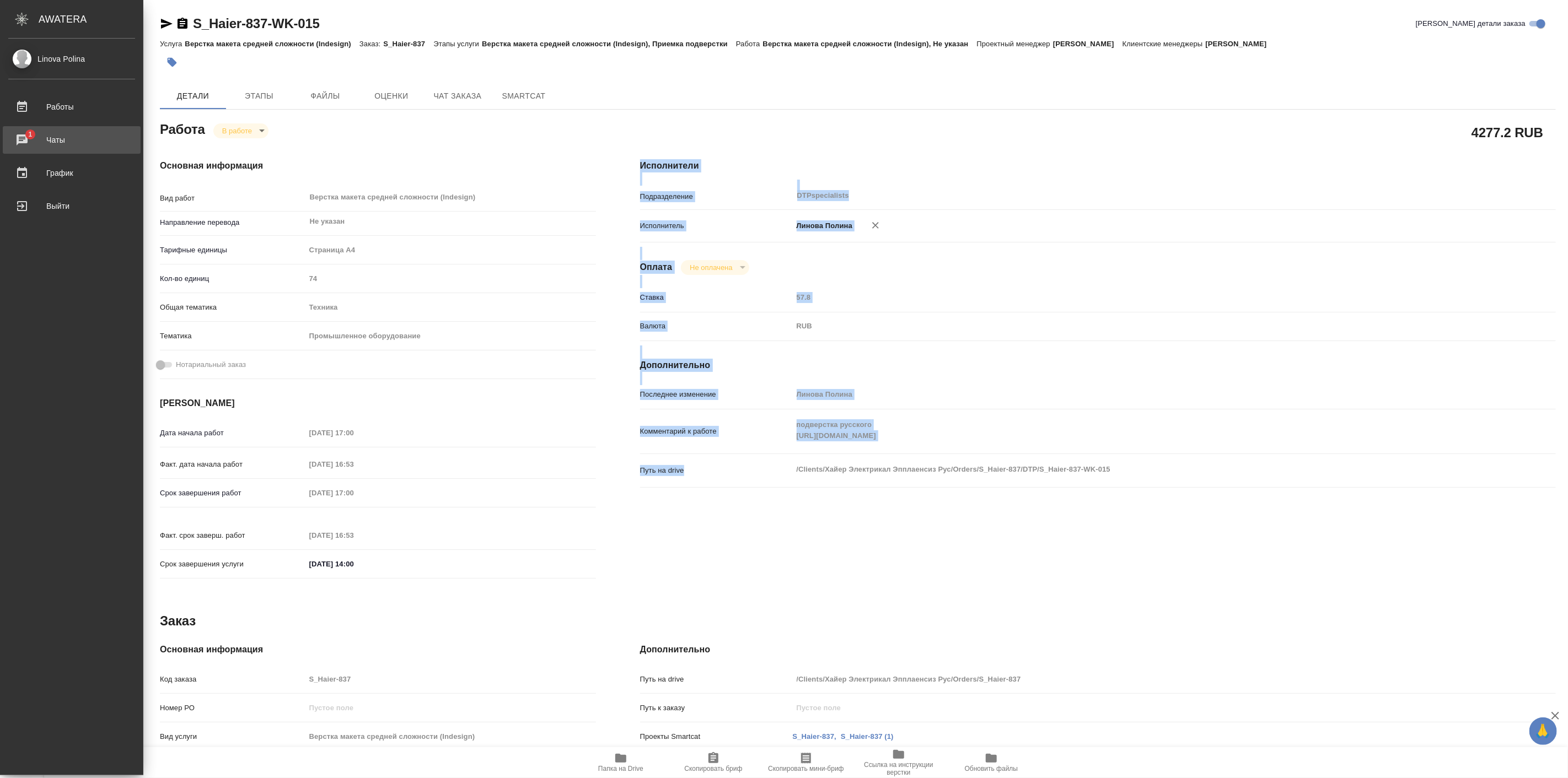
type textarea "x"
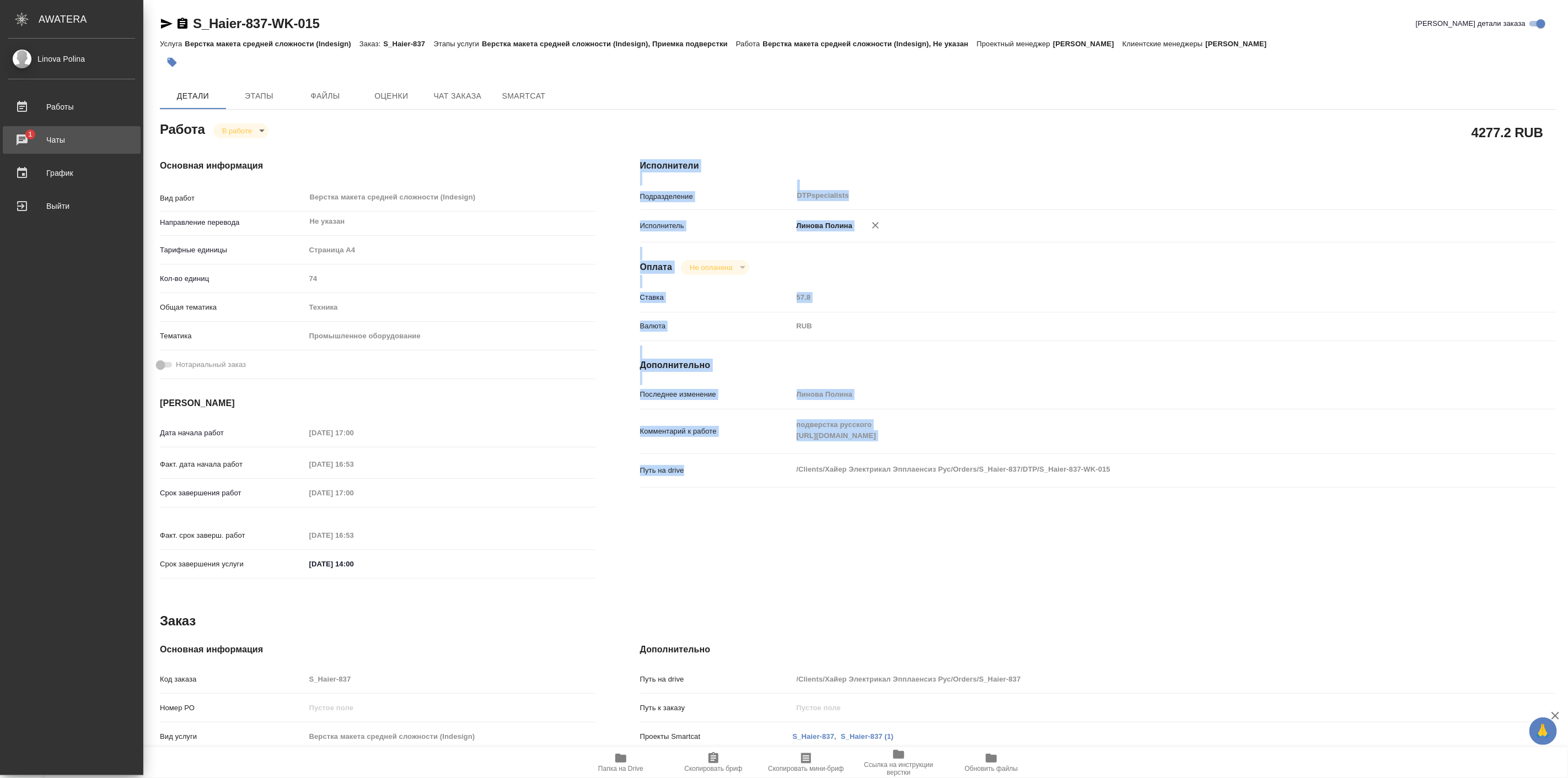
click at [41, 134] on div "Чаты" at bounding box center [71, 140] width 127 height 17
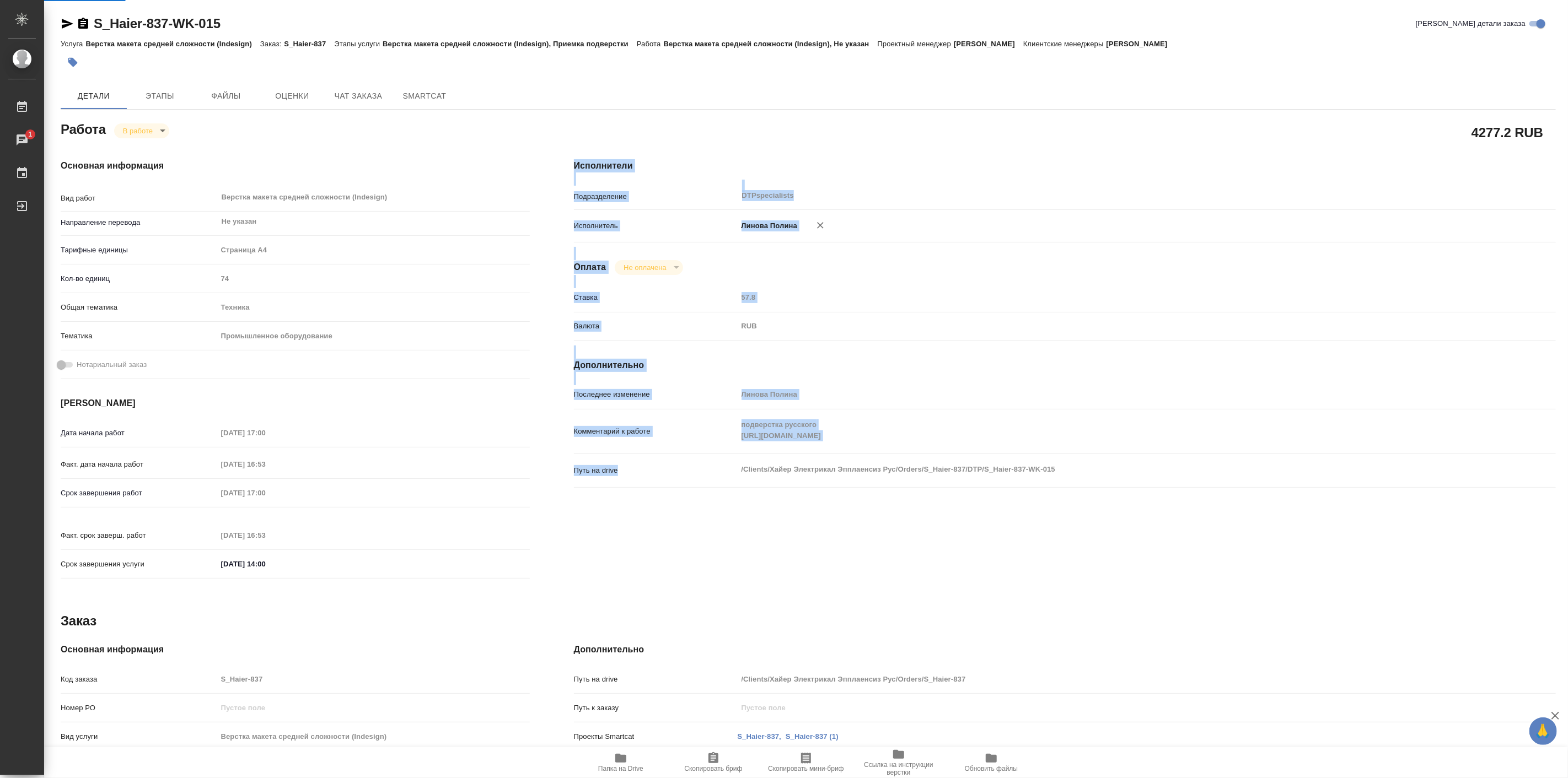
type textarea "x"
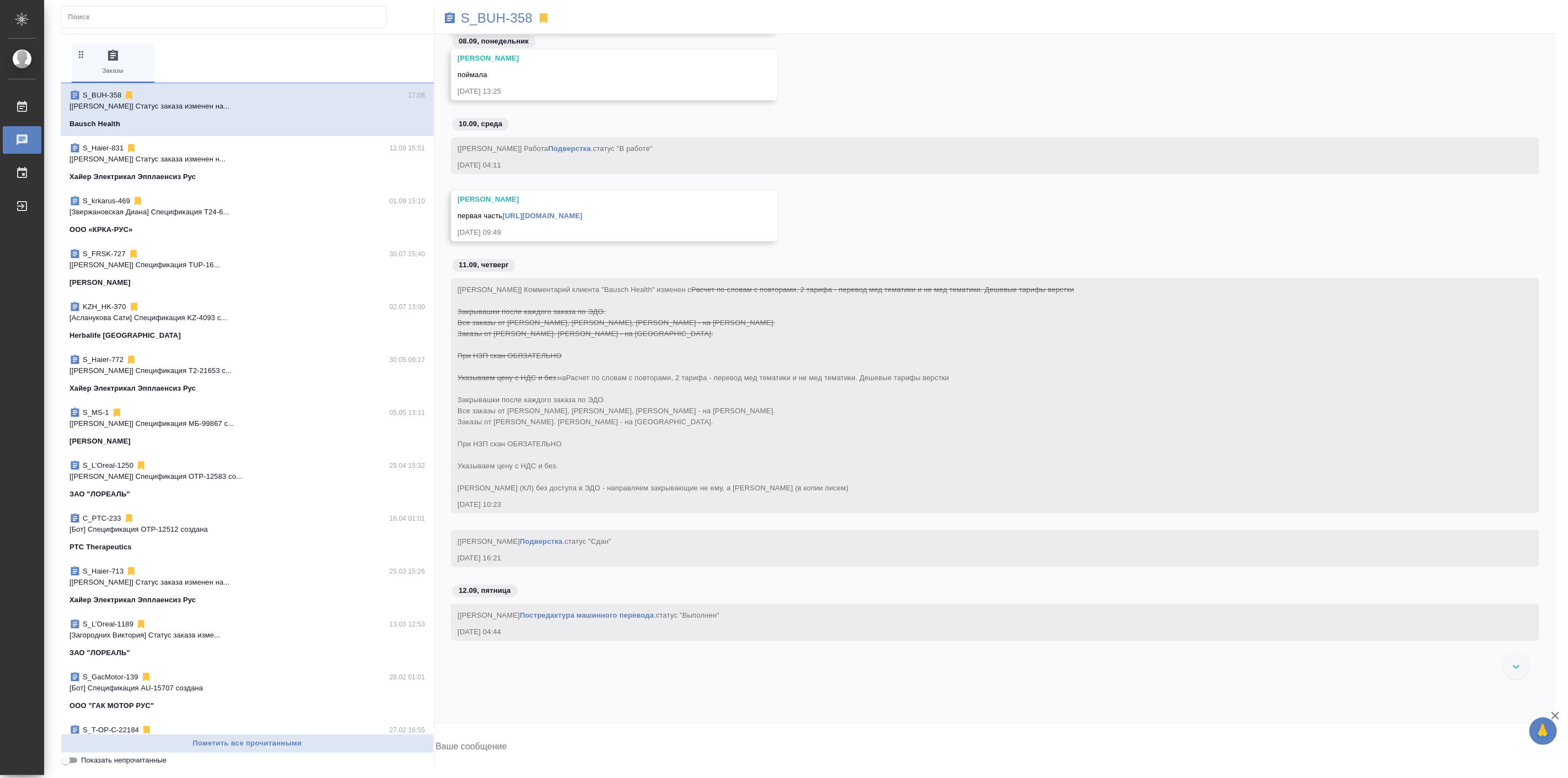
scroll to position [27622, 0]
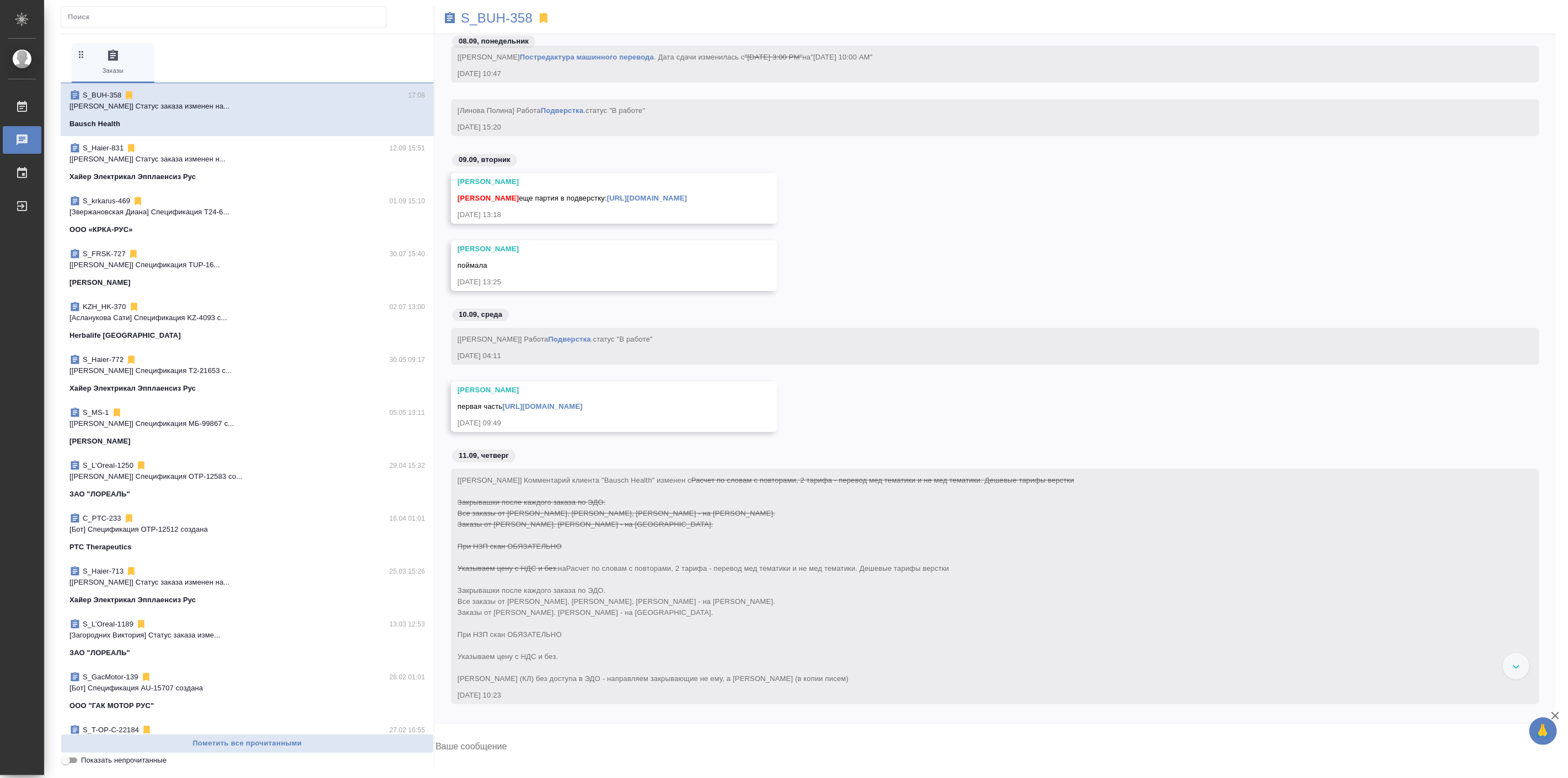
click at [582, 405] on link "https://drive.awatera.com/f/10331834" at bounding box center [542, 406] width 80 height 8
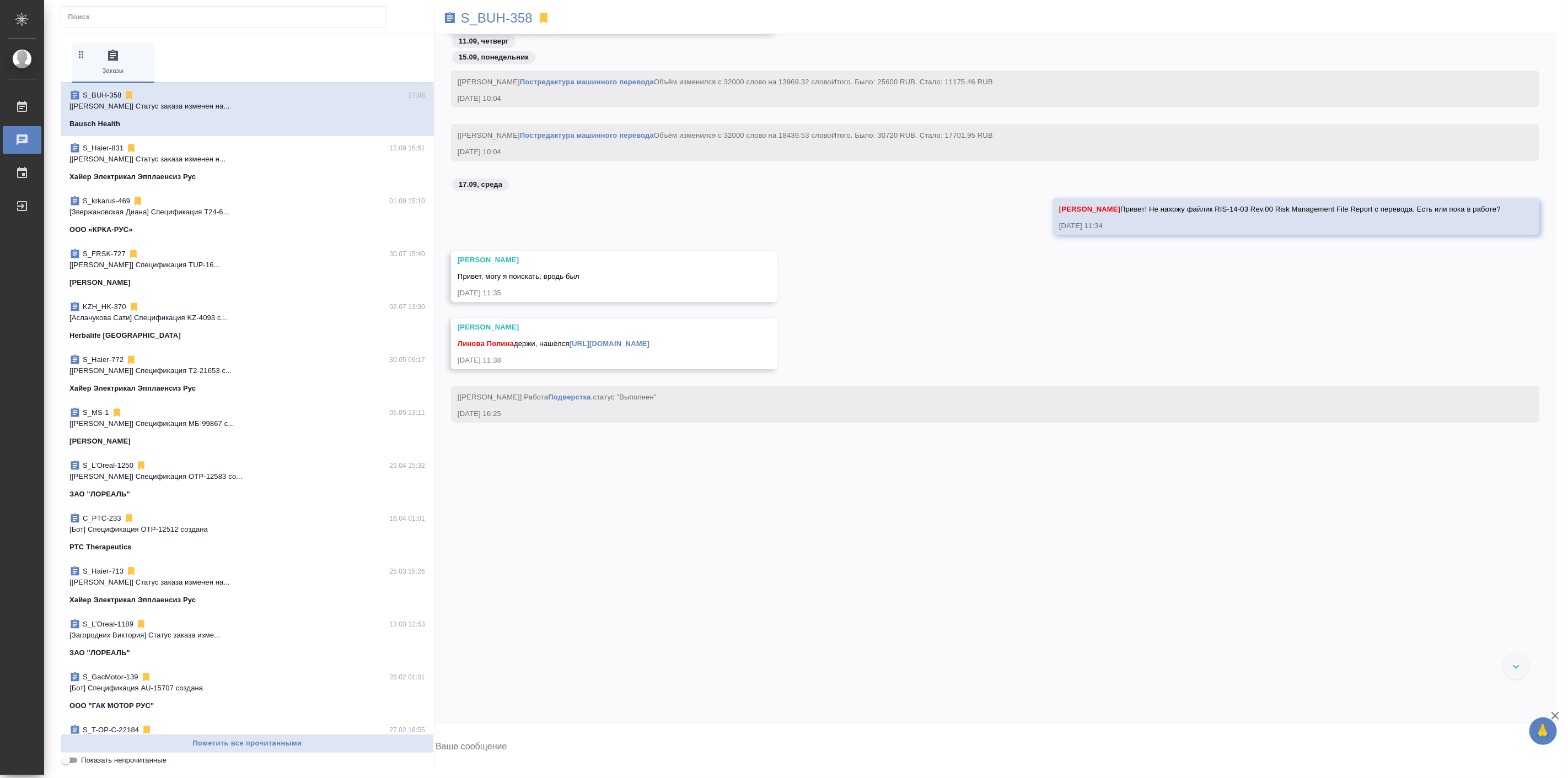
scroll to position [28590, 0]
